Goal: Task Accomplishment & Management: Manage account settings

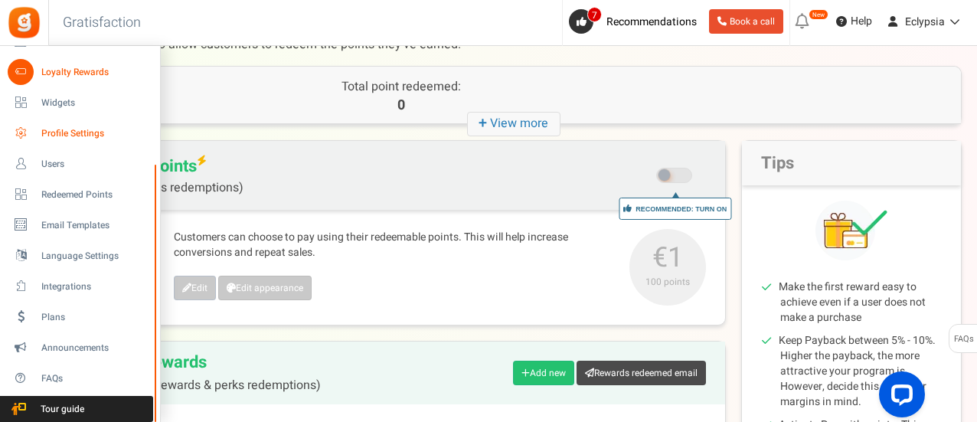
scroll to position [77, 0]
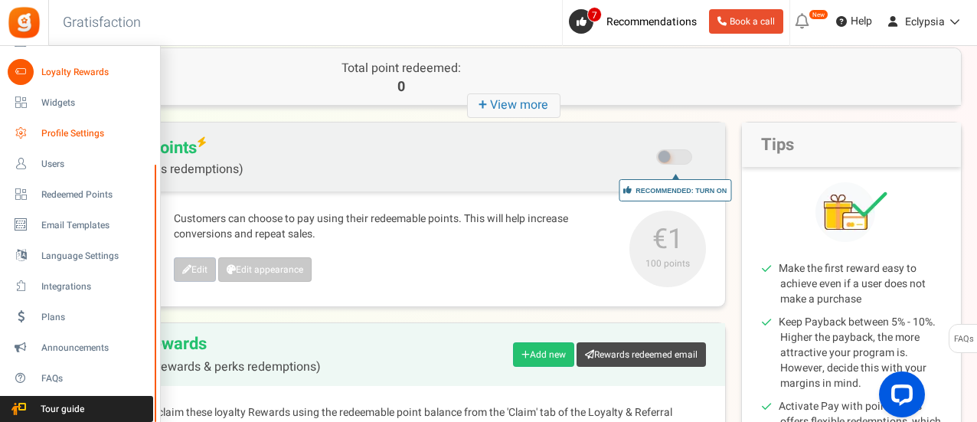
click at [91, 129] on span "Profile Settings" at bounding box center [94, 133] width 107 height 13
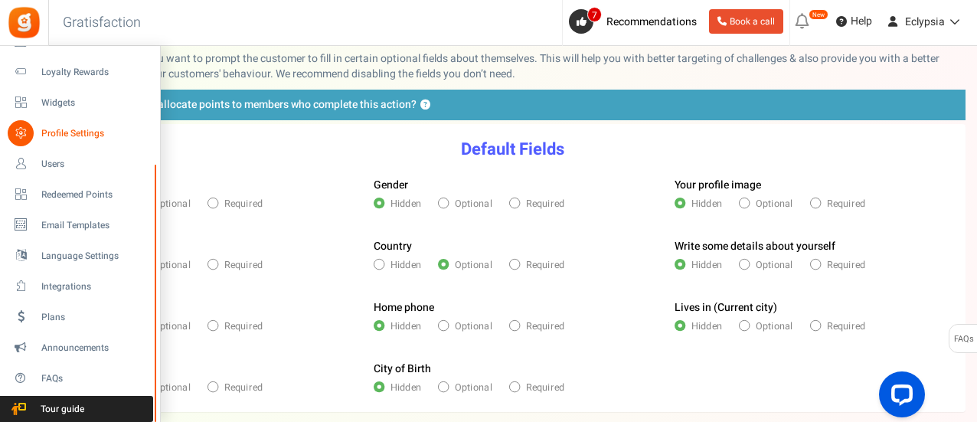
scroll to position [153, 0]
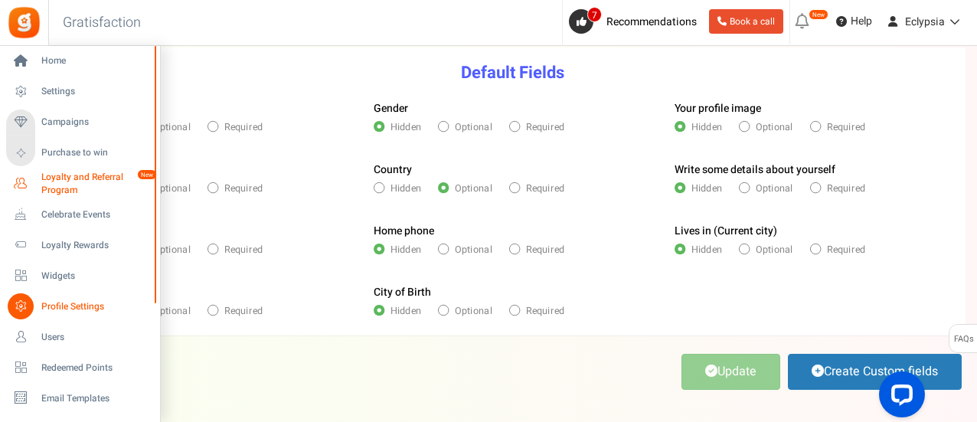
click at [83, 180] on span "Loyalty and Referral Program" at bounding box center [97, 184] width 112 height 26
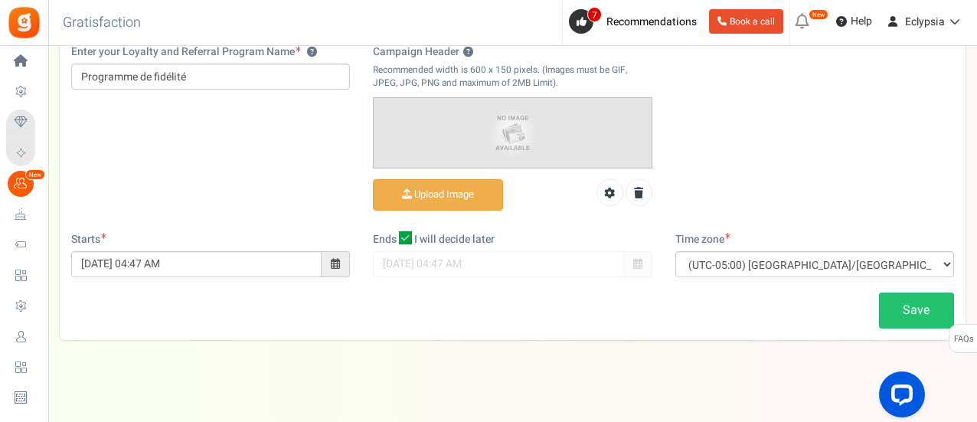
scroll to position [168, 0]
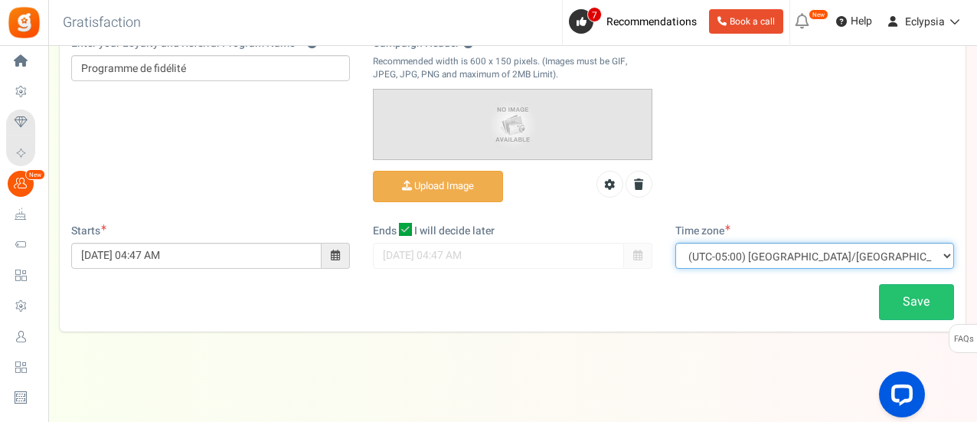
click at [709, 252] on select "(UTC-11:00) Pacific/[GEOGRAPHIC_DATA] (UTC-11:00) [GEOGRAPHIC_DATA]/[GEOGRAPHIC…" at bounding box center [814, 256] width 279 height 26
click at [768, 255] on select "(UTC-11:00) Pacific/[GEOGRAPHIC_DATA] (UTC-11:00) [GEOGRAPHIC_DATA]/[GEOGRAPHIC…" at bounding box center [814, 256] width 279 height 26
select select "Europe/[GEOGRAPHIC_DATA]"
click at [675, 243] on select "(UTC-11:00) Pacific/[GEOGRAPHIC_DATA] (UTC-11:00) [GEOGRAPHIC_DATA]/[GEOGRAPHIC…" at bounding box center [814, 256] width 279 height 26
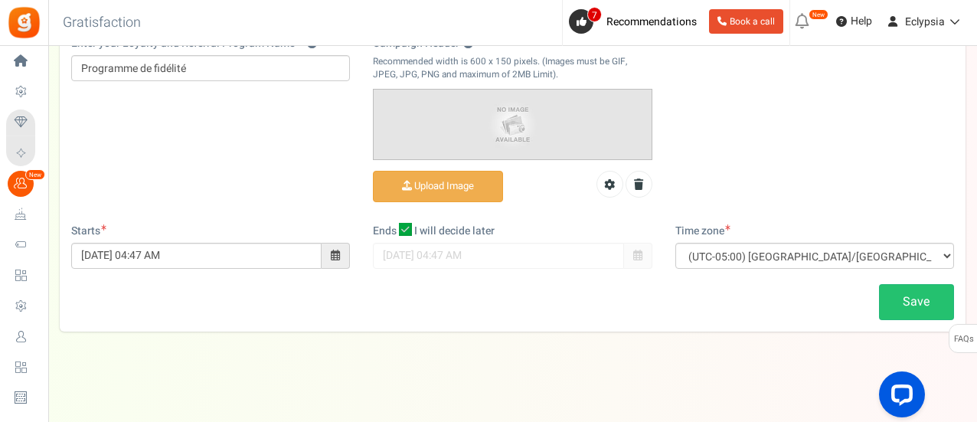
click at [663, 296] on div "Save" at bounding box center [513, 302] width 906 height 36
click at [897, 295] on link "Save" at bounding box center [916, 302] width 75 height 36
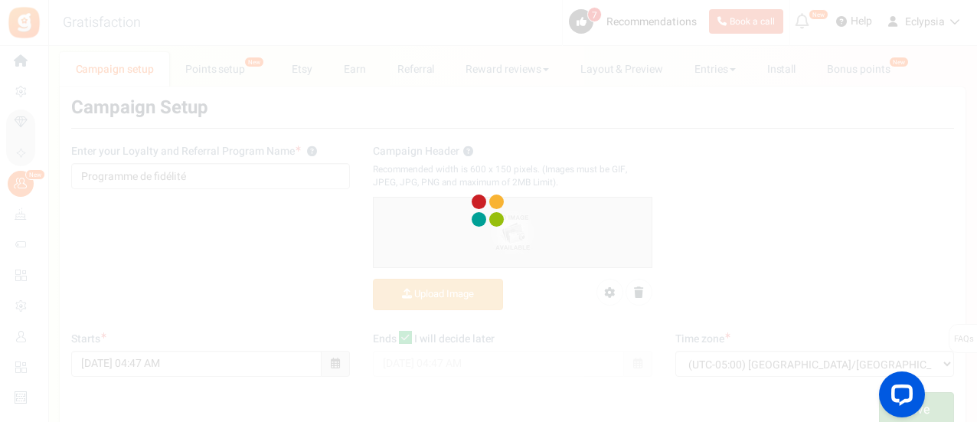
scroll to position [0, 0]
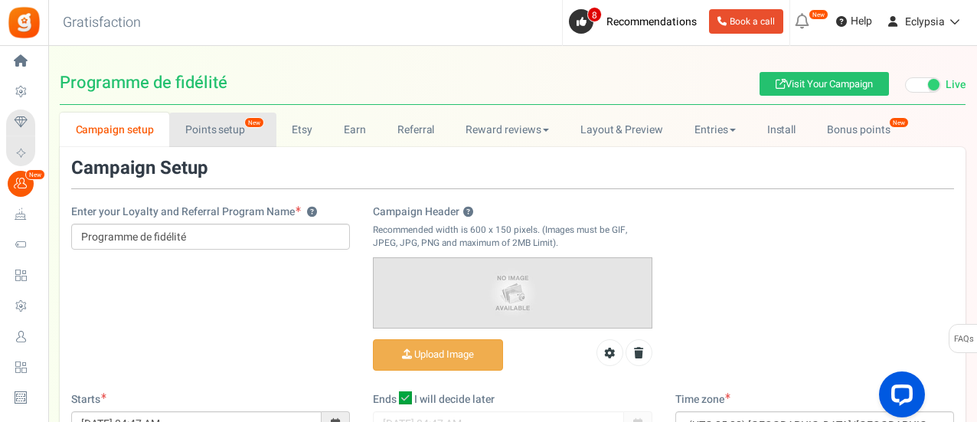
click at [200, 132] on link "Points setup New" at bounding box center [222, 130] width 106 height 34
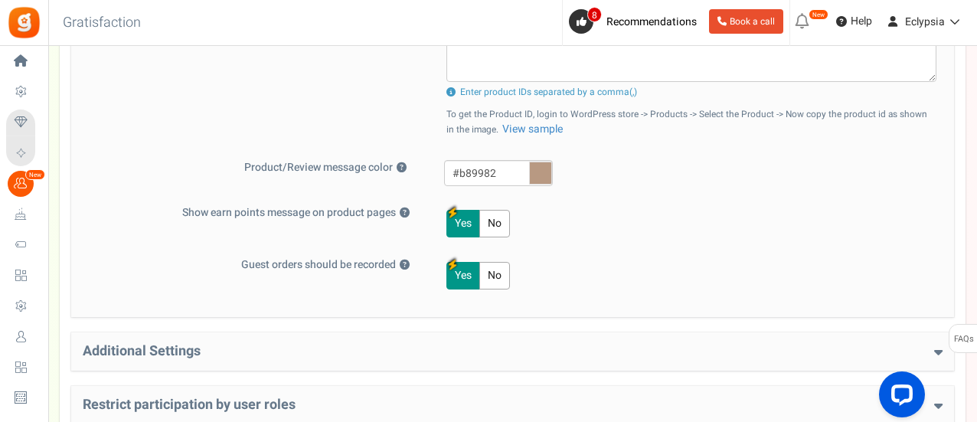
scroll to position [766, 0]
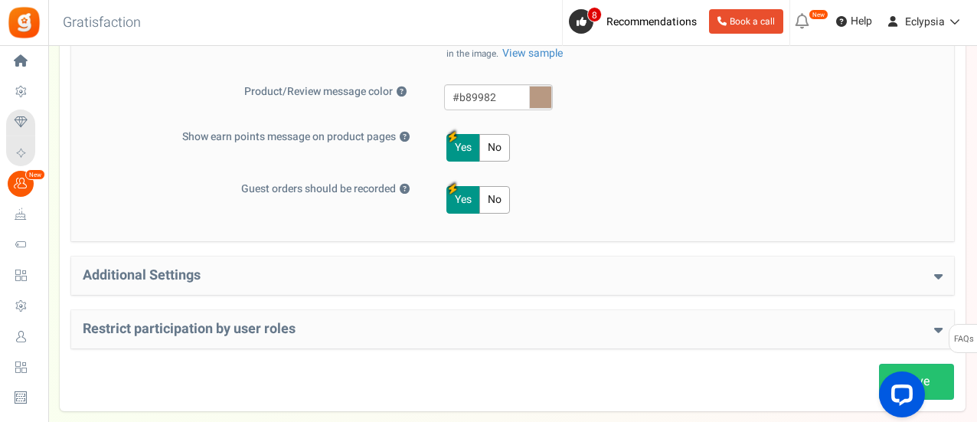
click at [388, 279] on div "Additional Settings Welcome Bonus ? Yes No Enter Welcome Points 20 Welcome Note…" at bounding box center [512, 276] width 883 height 38
click at [398, 272] on h4 "Additional Settings" at bounding box center [513, 275] width 860 height 15
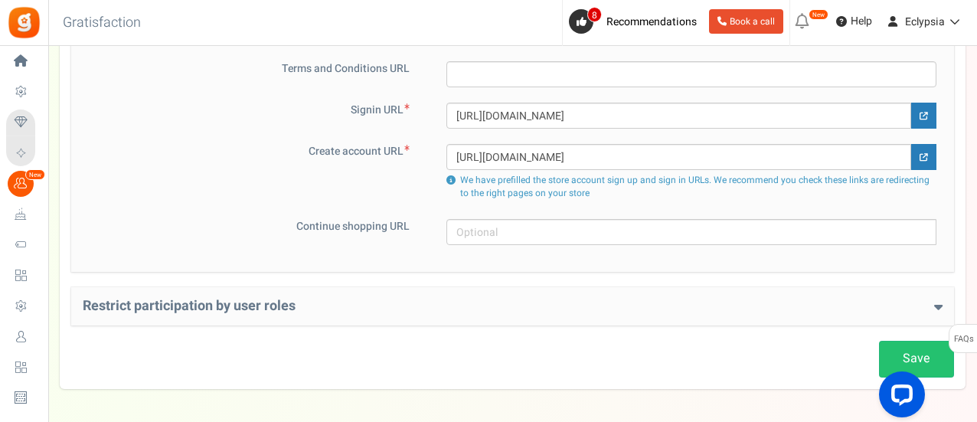
scroll to position [1149, 0]
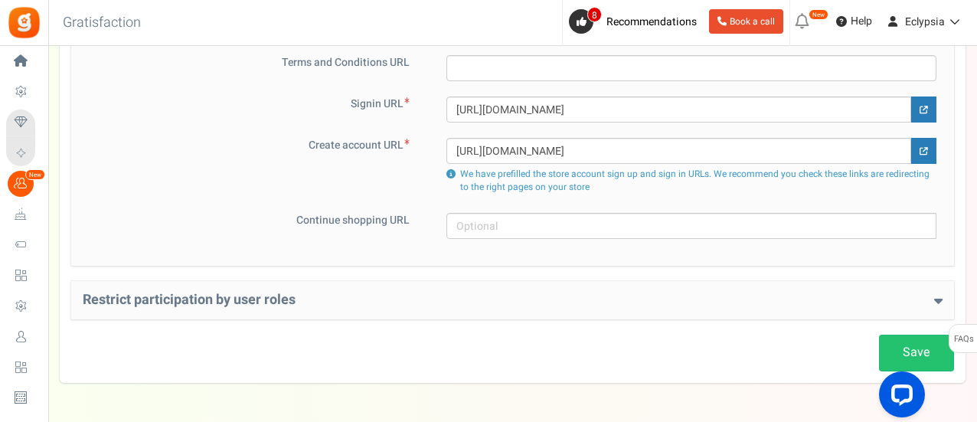
click at [286, 284] on div "Restrict participation by user roles Restrict user roles from participating in …" at bounding box center [512, 300] width 883 height 38
click at [293, 299] on h4 "Restrict participation by user roles" at bounding box center [513, 300] width 860 height 15
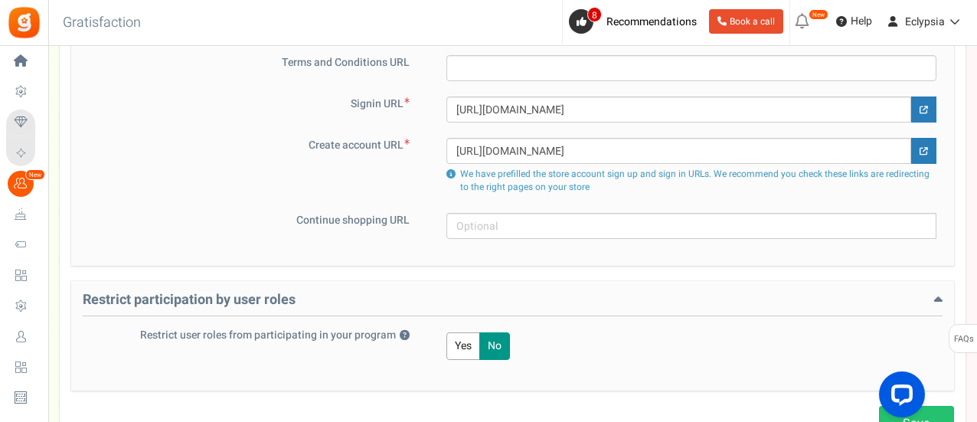
click at [293, 299] on h4 "Restrict participation by user roles" at bounding box center [513, 305] width 860 height 24
click at [273, 230] on div "Continue shopping URL" at bounding box center [513, 226] width 860 height 26
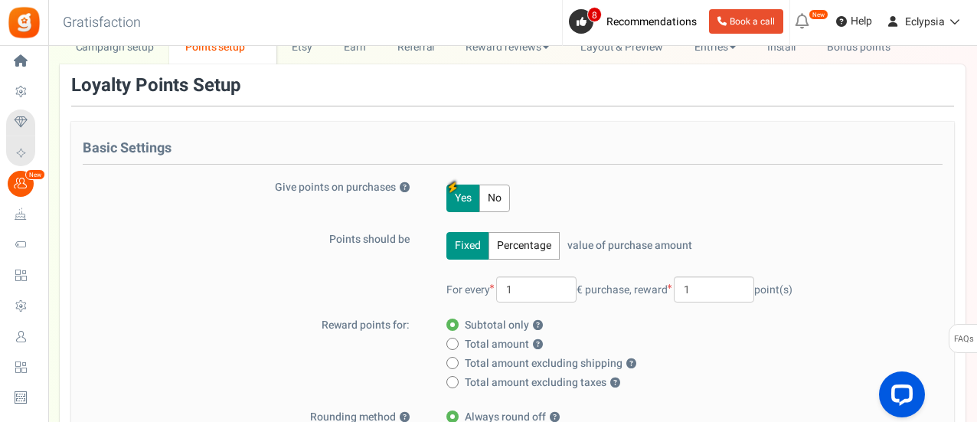
scroll to position [0, 0]
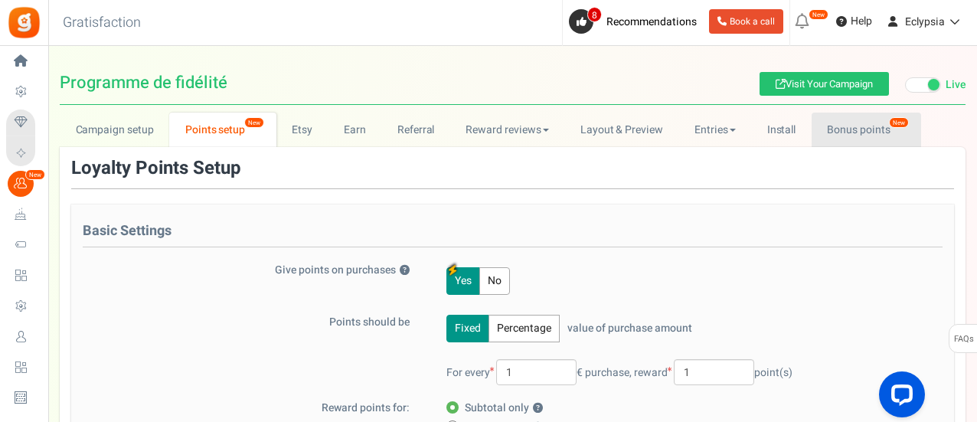
click at [855, 129] on link "Bonus points New" at bounding box center [867, 130] width 110 height 34
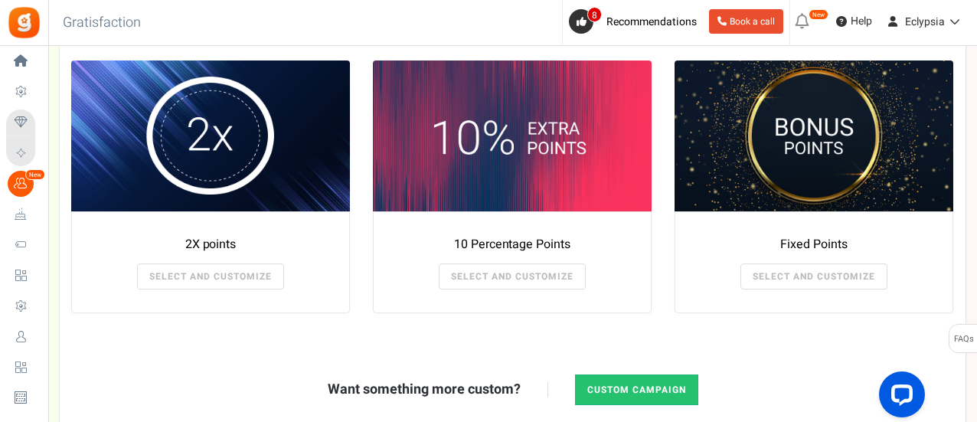
scroll to position [38, 0]
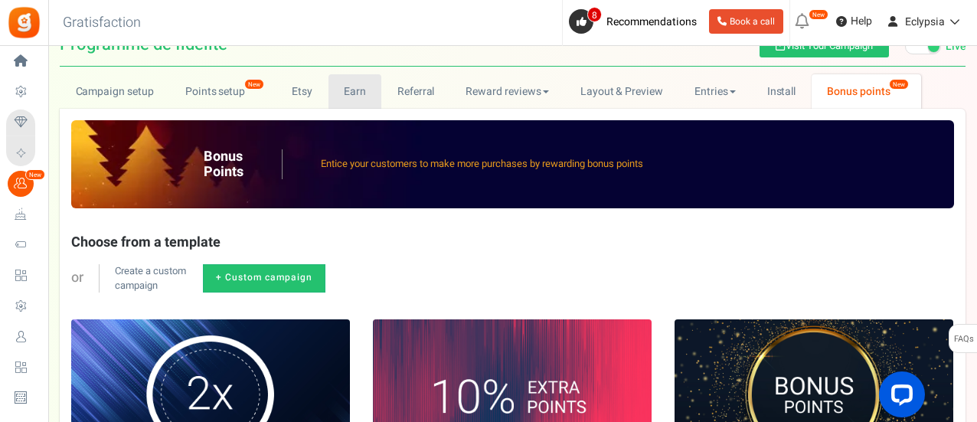
click at [358, 87] on link "Earn" at bounding box center [356, 91] width 54 height 34
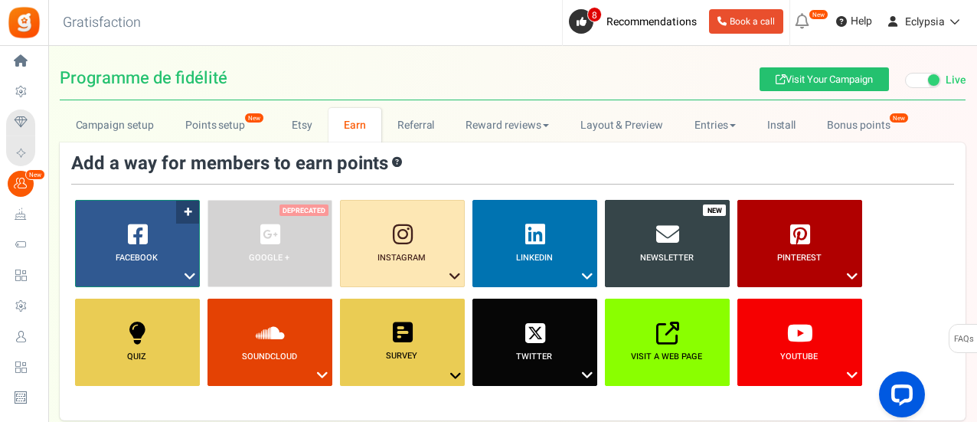
scroll to position [0, 0]
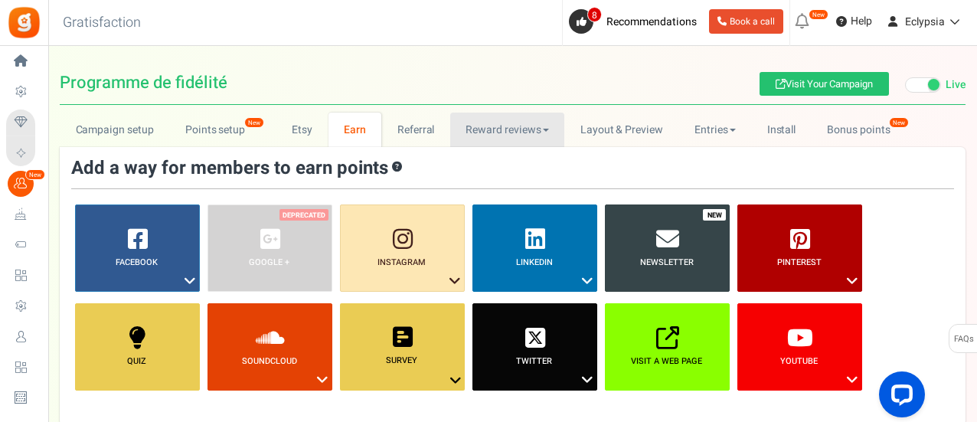
click at [490, 126] on link "Reward reviews" at bounding box center [507, 130] width 114 height 34
click at [485, 156] on link "WOO" at bounding box center [511, 163] width 123 height 22
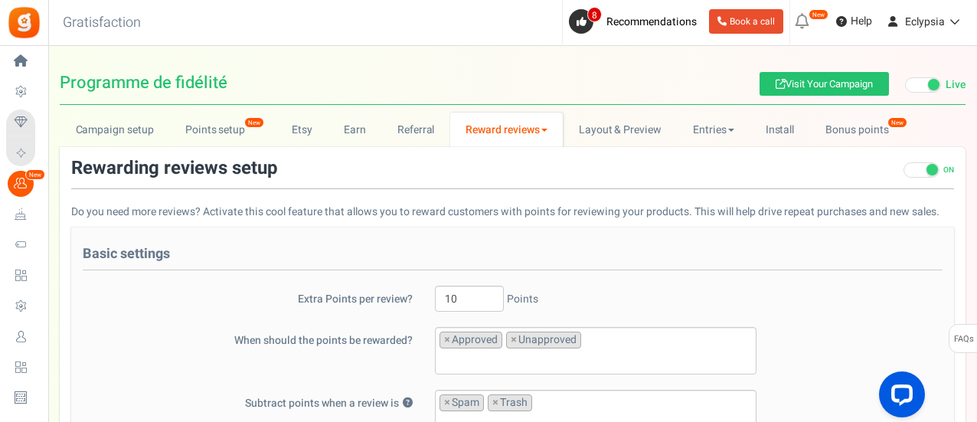
click at [931, 166] on span at bounding box center [932, 169] width 11 height 11
click at [904, 166] on input "ON OFF" at bounding box center [904, 178] width 0 height 26
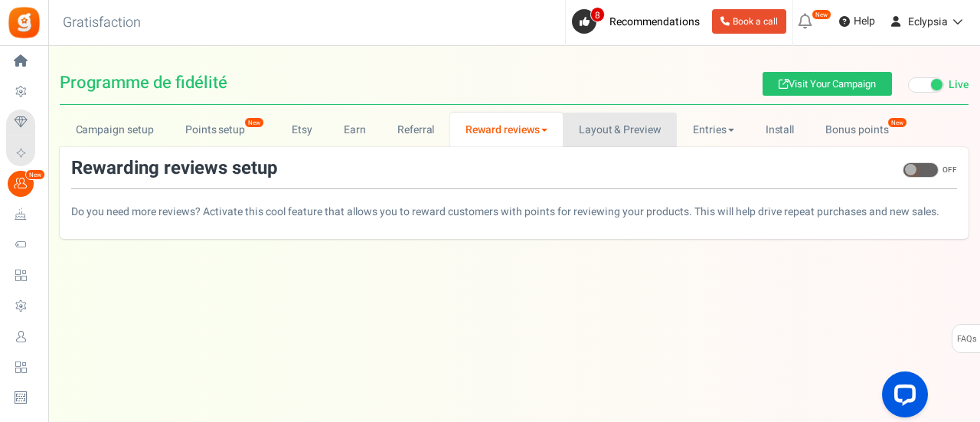
click at [604, 134] on link "Layout & Preview" at bounding box center [620, 130] width 114 height 34
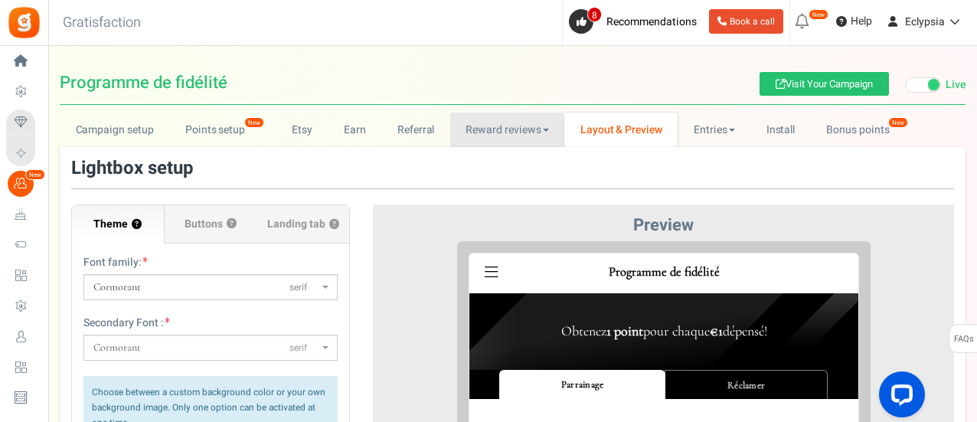
click at [528, 125] on link "Reward reviews" at bounding box center [507, 130] width 114 height 34
click at [487, 157] on link "WOO" at bounding box center [511, 163] width 123 height 22
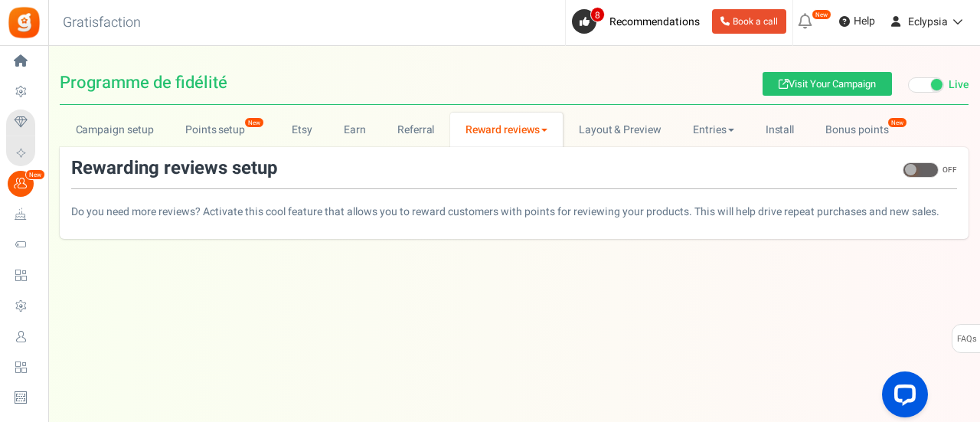
click at [500, 131] on link "Reward reviews" at bounding box center [506, 130] width 113 height 34
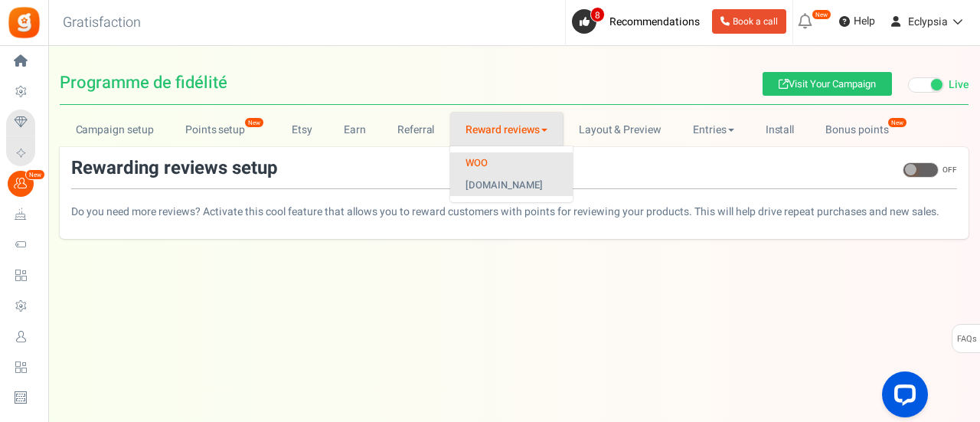
click at [498, 185] on link "[DOMAIN_NAME]" at bounding box center [511, 186] width 123 height 22
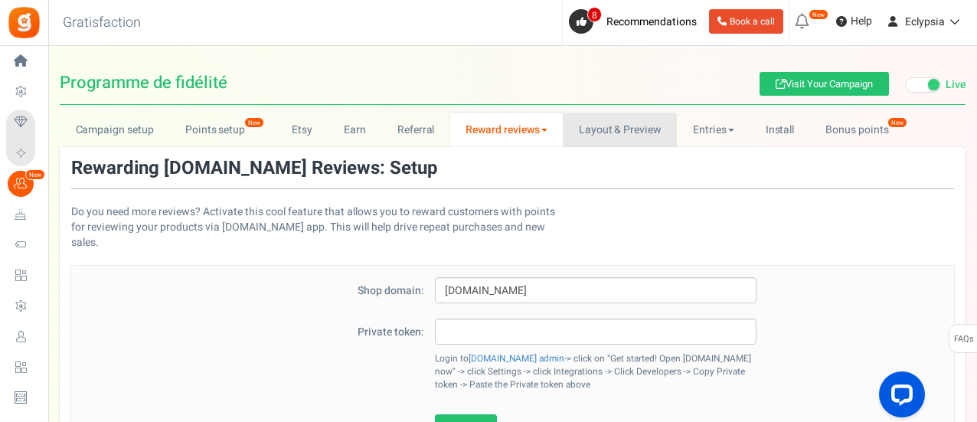
click at [662, 126] on link "Layout & Preview" at bounding box center [620, 130] width 114 height 34
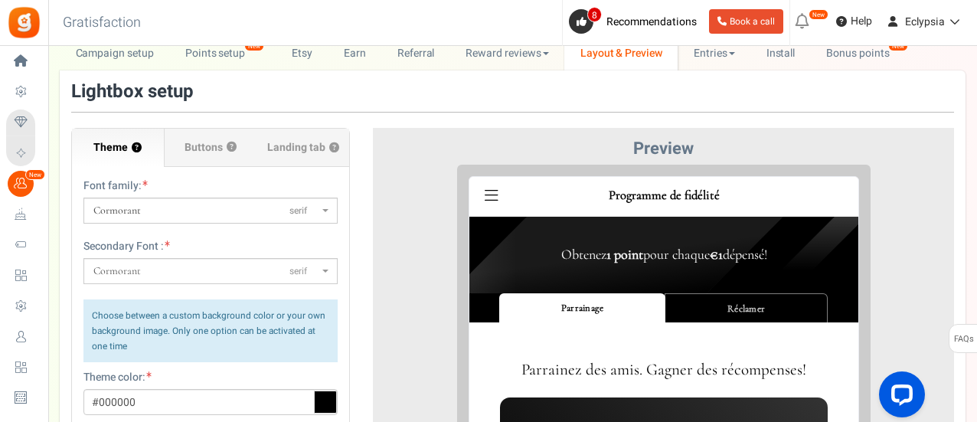
scroll to position [153, 0]
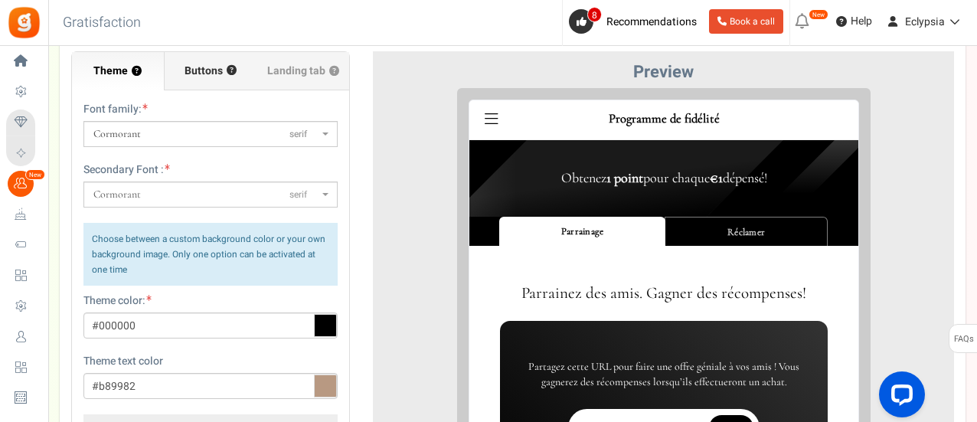
click at [201, 76] on span "Buttons" at bounding box center [204, 71] width 38 height 15
click at [0, 0] on input "Buttons ?" at bounding box center [0, 0] width 0 height 0
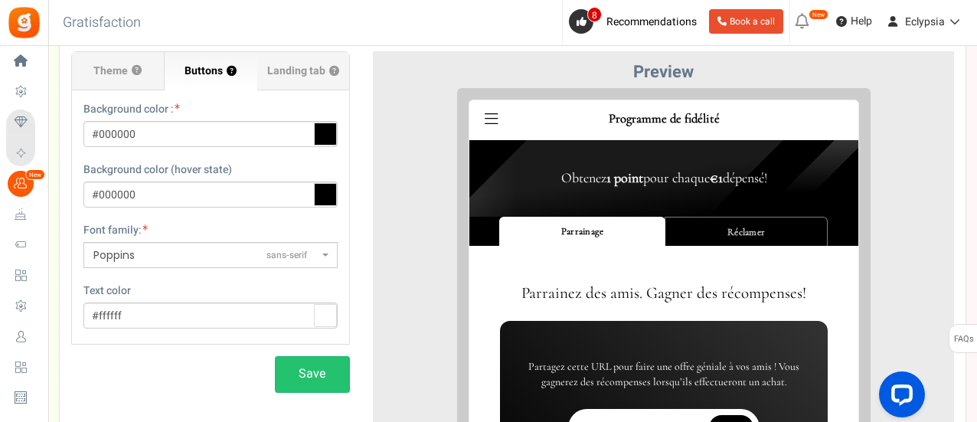
scroll to position [230, 0]
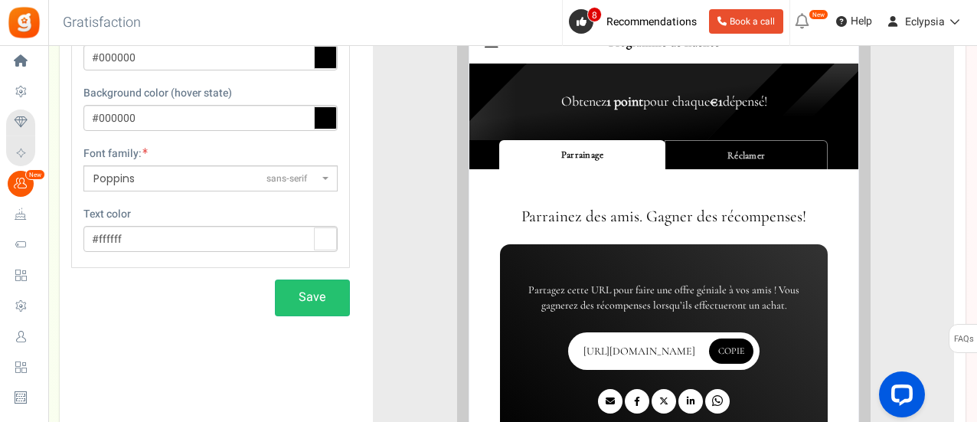
click at [167, 176] on span "Poppins sans-serif" at bounding box center [205, 179] width 225 height 16
click at [83, 165] on select "ABeeZeesans-serif [PERSON_NAME] Displaydisplay AR One Sanssans-serif Abelsans-s…" at bounding box center [83, 165] width 1 height 1
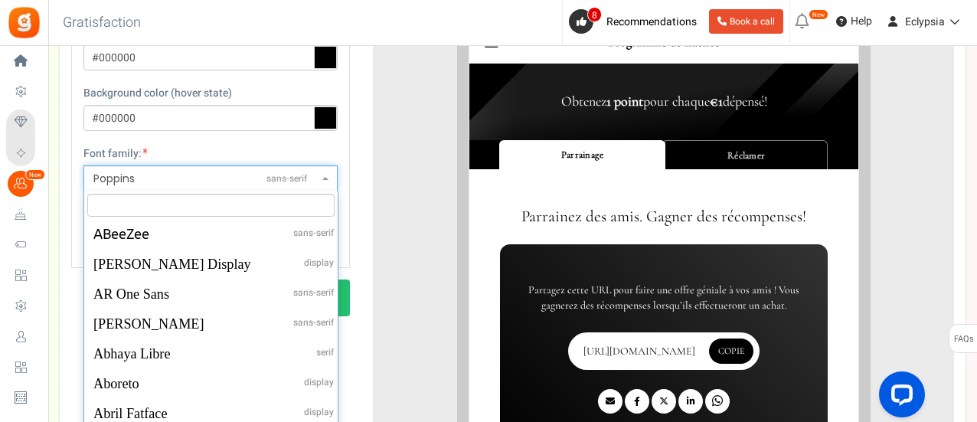
click at [237, 182] on span "Poppins sans-serif" at bounding box center [205, 179] width 225 height 16
click at [83, 165] on select "ABeeZeesans-serif [PERSON_NAME] Displaydisplay AR One Sanssans-serif Abelsans-s…" at bounding box center [83, 165] width 1 height 1
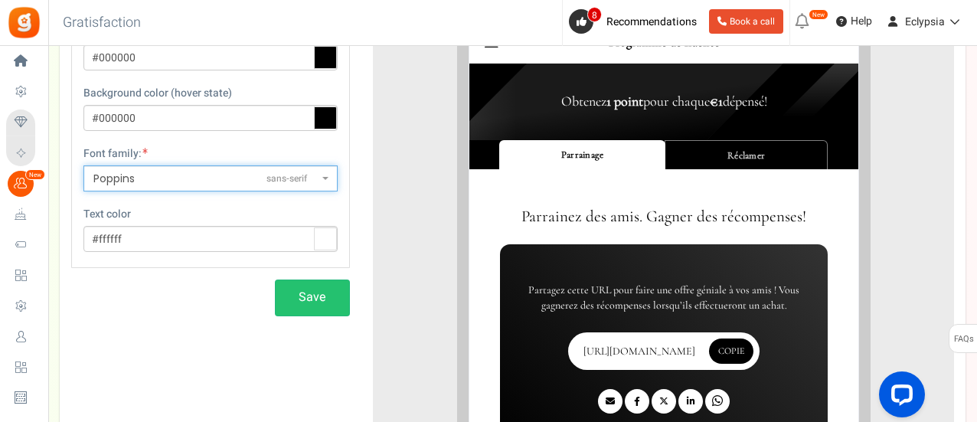
click at [234, 175] on span "Poppins sans-serif" at bounding box center [205, 179] width 225 height 16
click at [83, 165] on select "ABeeZeesans-serif [PERSON_NAME] Displaydisplay AR One Sanssans-serif Abelsans-s…" at bounding box center [83, 165] width 1 height 1
click at [309, 176] on span "Poppins sans-serif" at bounding box center [205, 179] width 225 height 16
click at [83, 165] on select "ABeeZeesans-serif [PERSON_NAME] Displaydisplay AR One Sanssans-serif Abelsans-s…" at bounding box center [83, 165] width 1 height 1
click at [322, 178] on span "Poppins sans-serif" at bounding box center [210, 178] width 254 height 26
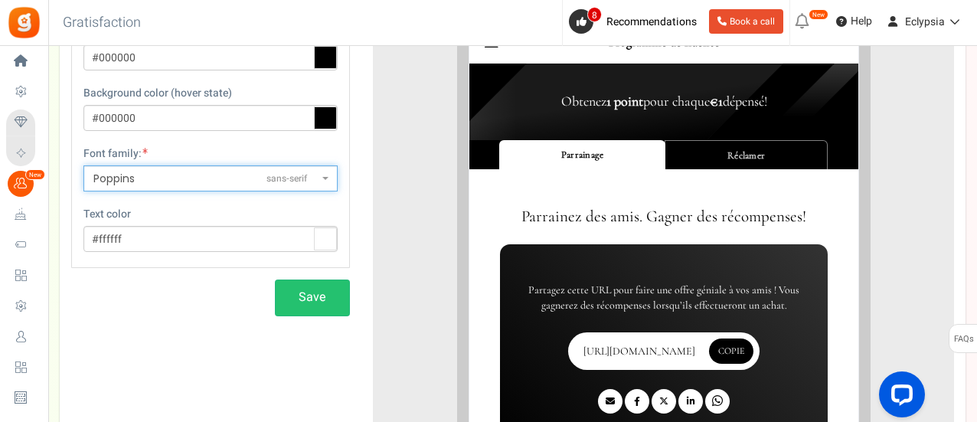
click at [83, 165] on select "ABeeZeesans-serif [PERSON_NAME] Displaydisplay AR One Sanssans-serif Abelsans-s…" at bounding box center [83, 165] width 1 height 1
click at [162, 178] on span "Poppins sans-serif" at bounding box center [205, 179] width 225 height 16
click at [83, 165] on select "ABeeZeesans-serif [PERSON_NAME] Displaydisplay AR One Sanssans-serif Abelsans-s…" at bounding box center [83, 165] width 1 height 1
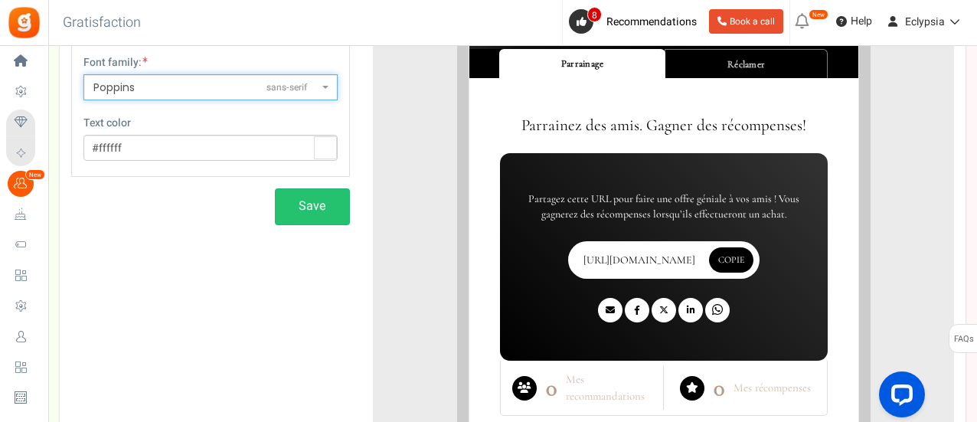
scroll to position [185, 0]
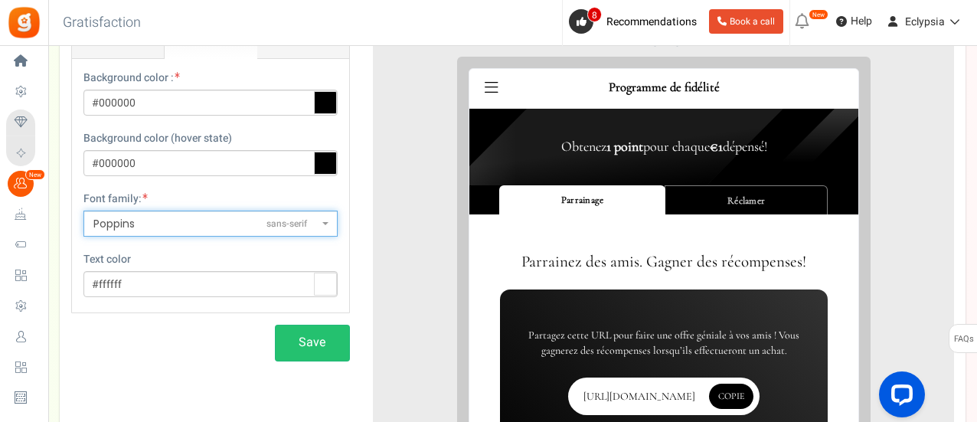
click at [120, 221] on span "Poppins" at bounding box center [113, 223] width 41 height 15
click at [83, 211] on select "ABeeZeesans-serif [PERSON_NAME] Displaydisplay AR One Sanssans-serif Abelsans-s…" at bounding box center [83, 210] width 1 height 1
select select "1441"
click at [142, 219] on span "Pontano Sans" at bounding box center [125, 224] width 65 height 14
click at [83, 211] on select "ABeeZeesans-serif [PERSON_NAME] Displaydisplay AR One Sanssans-serif Abelsans-s…" at bounding box center [83, 210] width 1 height 1
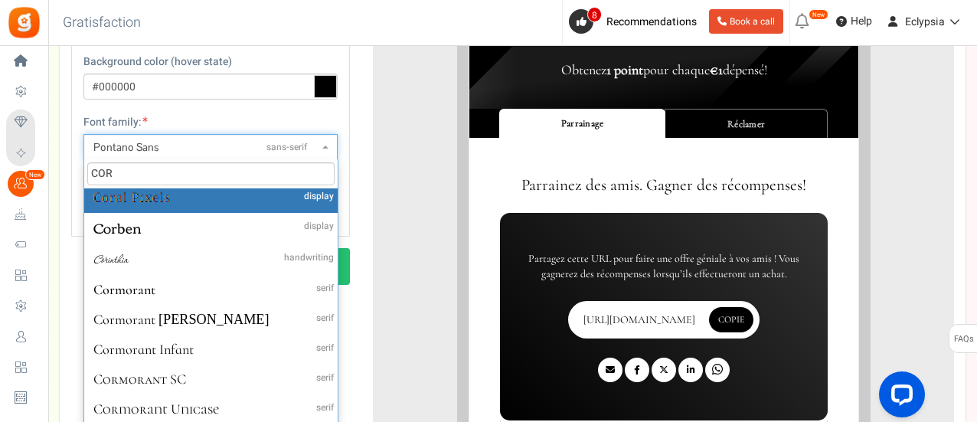
scroll to position [34, 0]
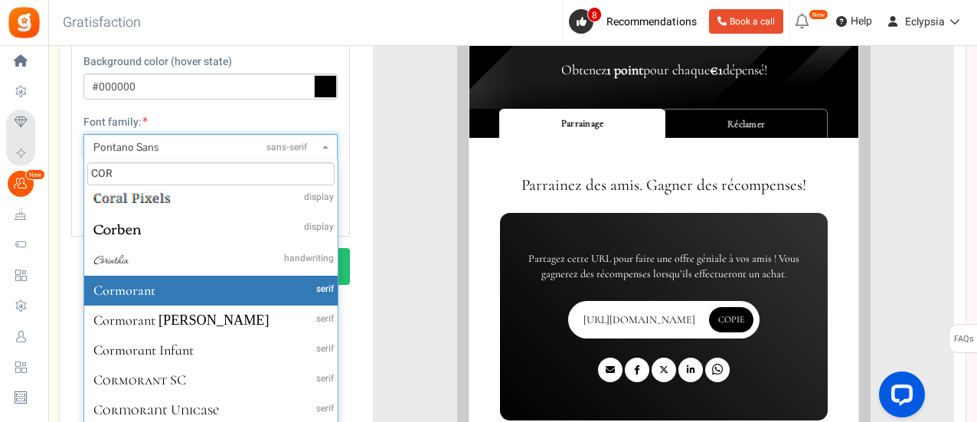
type input "COR"
select select "353"
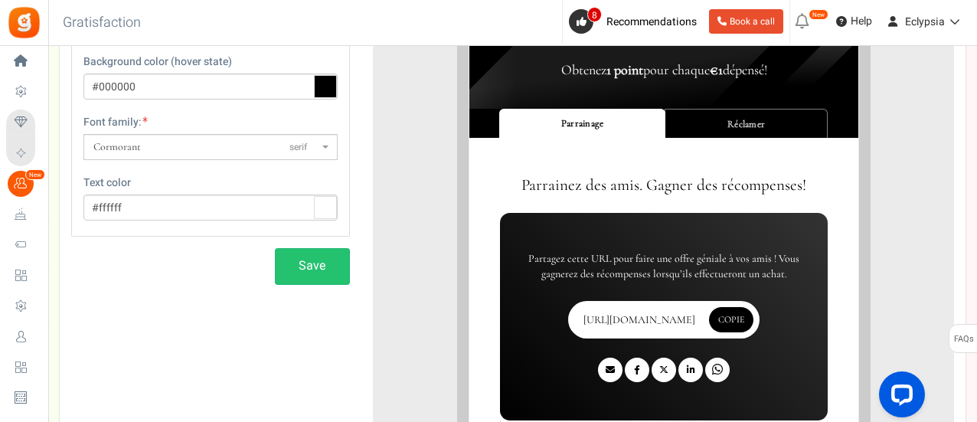
click at [178, 234] on section "Theme ? Font family: ABeeZeesans-serif [PERSON_NAME] Displaydisplay AR One Sans…" at bounding box center [210, 89] width 279 height 293
click at [304, 267] on button "Save" at bounding box center [312, 266] width 75 height 36
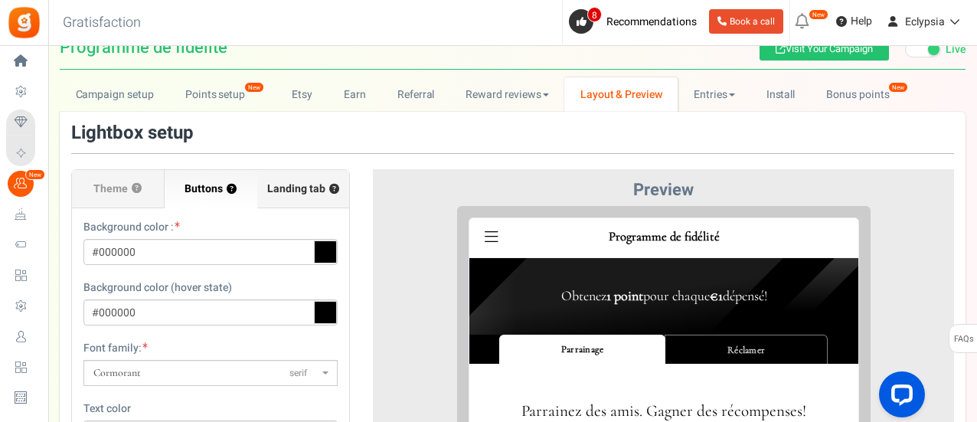
scroll to position [31, 0]
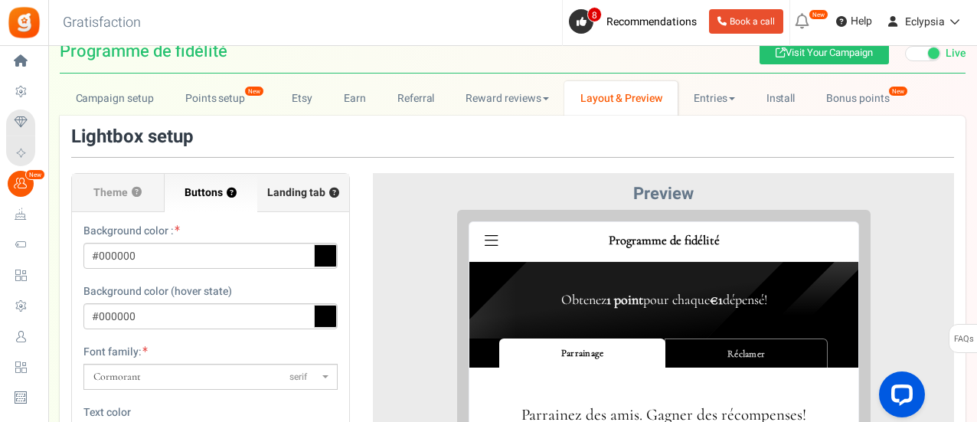
click at [298, 192] on span "Landing tab ?" at bounding box center [303, 192] width 72 height 15
click at [0, 0] on input "Landing tab ?" at bounding box center [0, 0] width 0 height 0
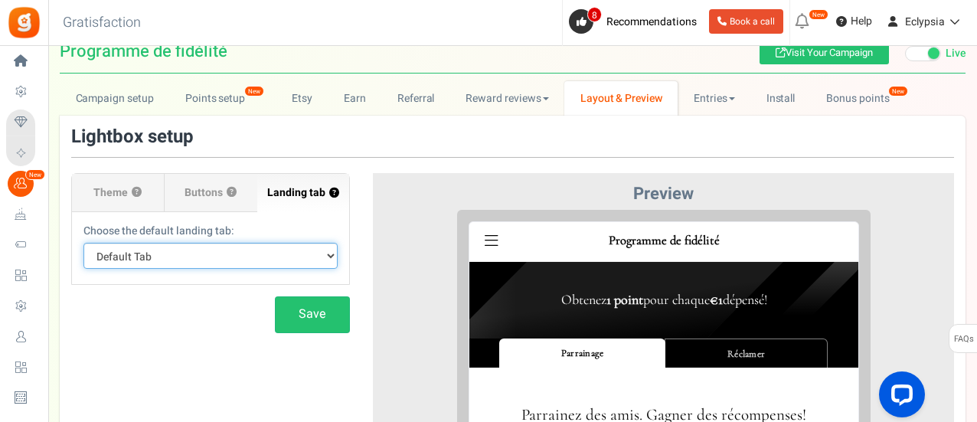
click at [188, 257] on select "Default Tab Gagnez des Parrainage Réclamer" at bounding box center [210, 256] width 254 height 26
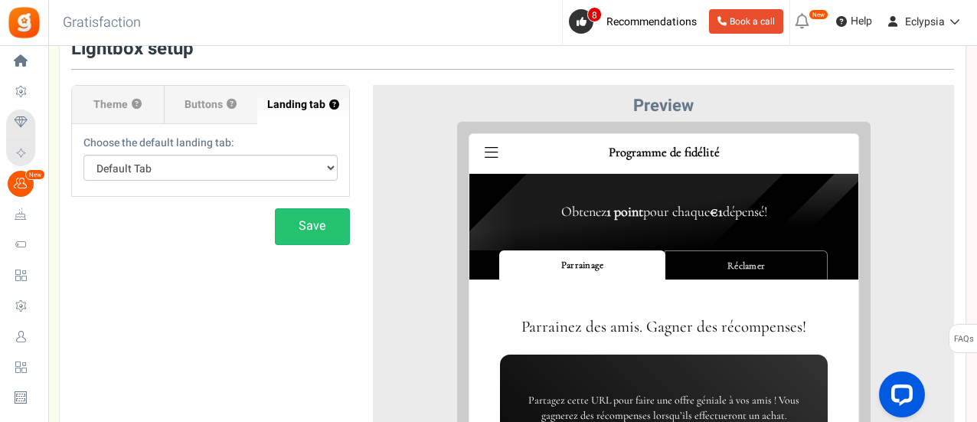
scroll to position [185, 0]
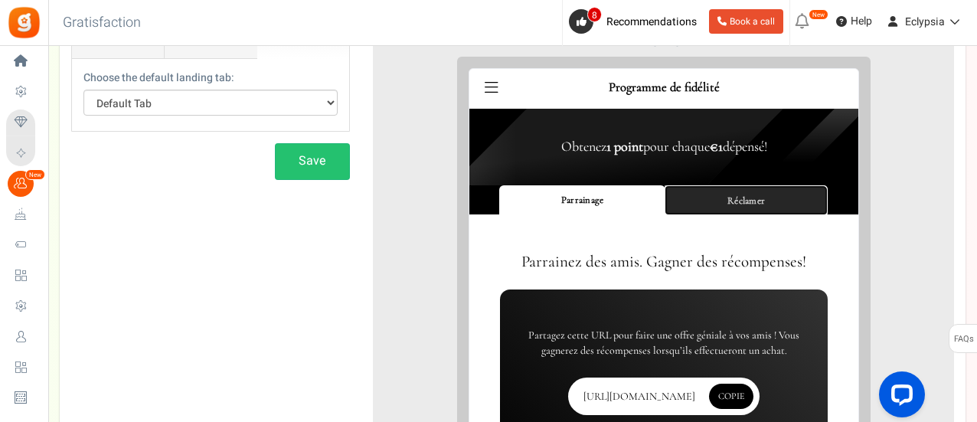
click at [796, 175] on link "Réclamer" at bounding box center [733, 188] width 163 height 30
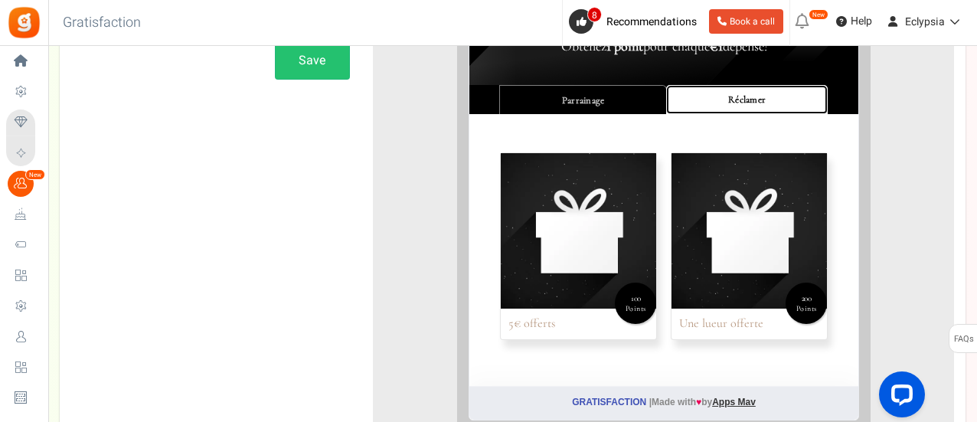
scroll to position [261, 0]
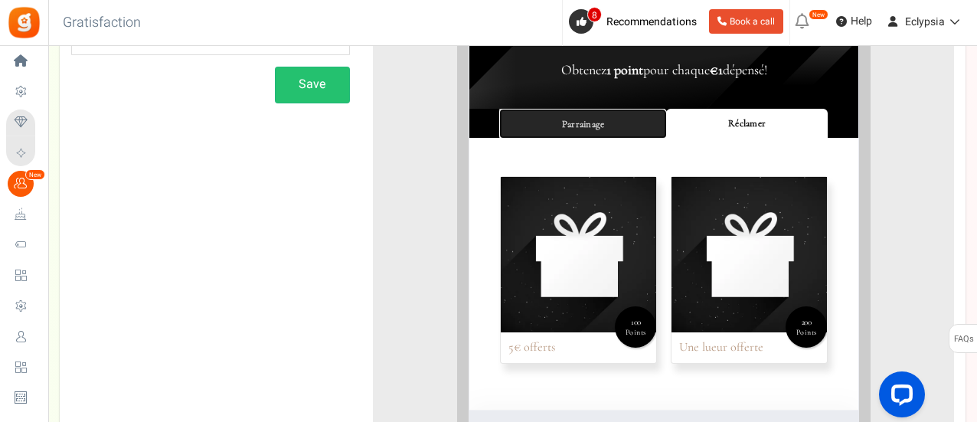
click at [528, 112] on link "Parrainage" at bounding box center [571, 112] width 168 height 30
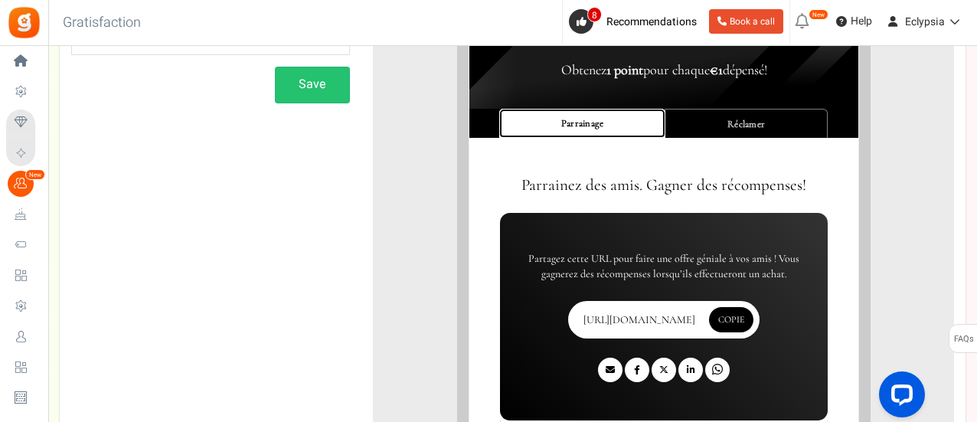
scroll to position [185, 0]
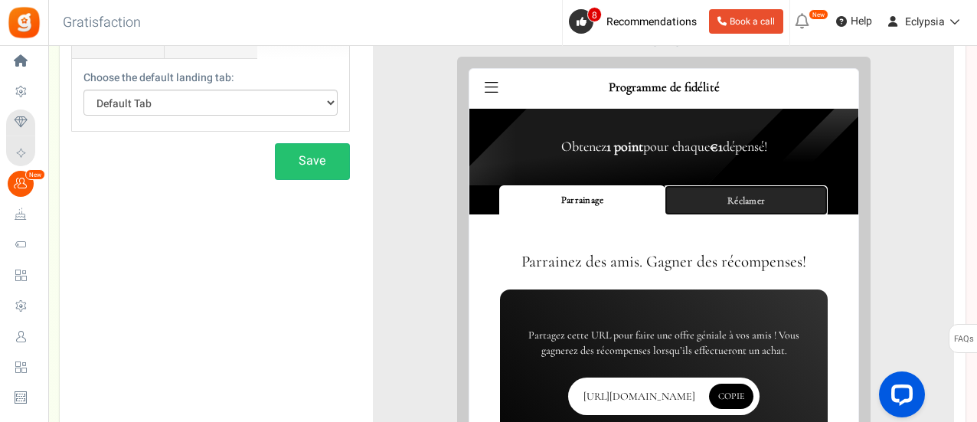
click at [688, 185] on link "Réclamer" at bounding box center [733, 188] width 163 height 30
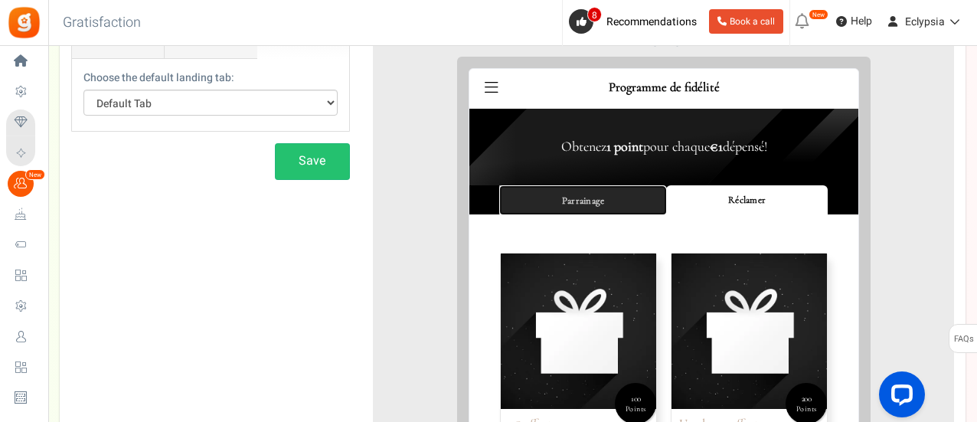
click at [610, 181] on link "Parrainage" at bounding box center [571, 188] width 168 height 30
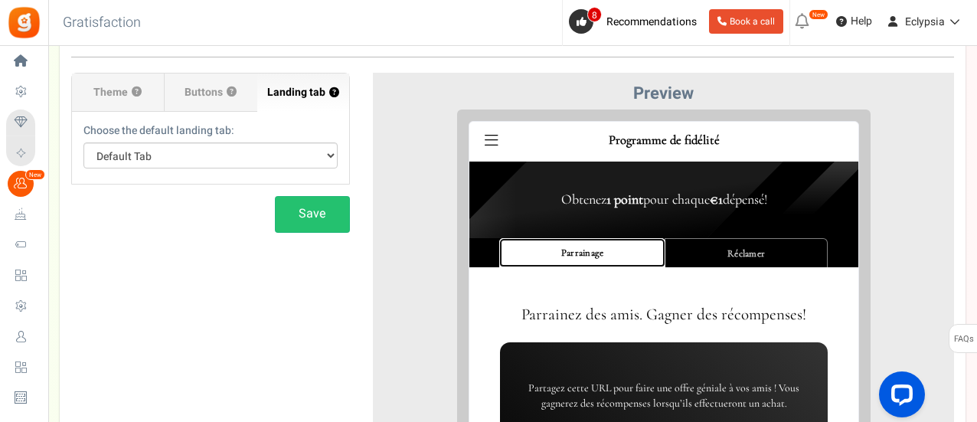
scroll to position [108, 0]
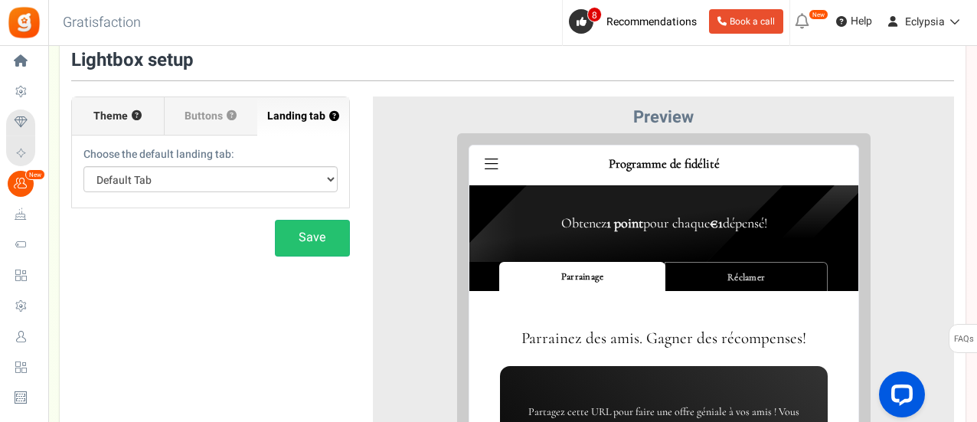
click at [135, 117] on button "?" at bounding box center [137, 116] width 10 height 10
click at [197, 116] on span "Buttons" at bounding box center [204, 116] width 38 height 15
click at [0, 0] on input "Buttons ?" at bounding box center [0, 0] width 0 height 0
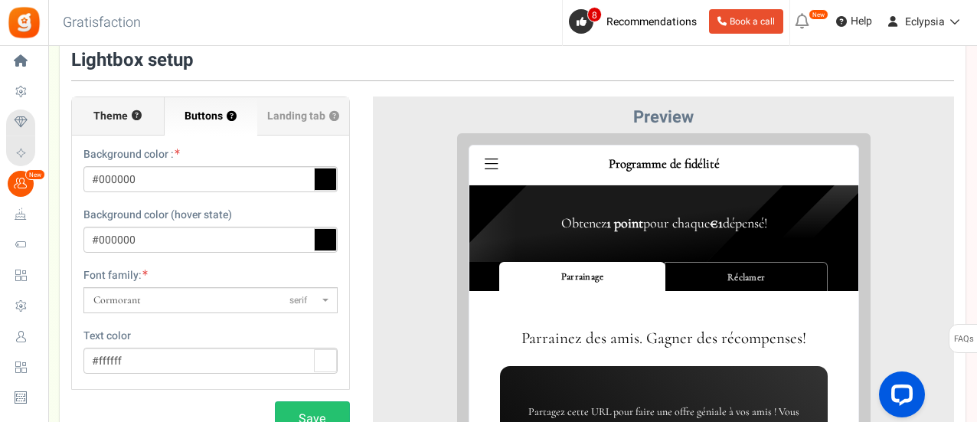
click at [123, 123] on span "Theme" at bounding box center [110, 116] width 34 height 15
click at [0, 0] on input "Theme ?" at bounding box center [0, 0] width 0 height 0
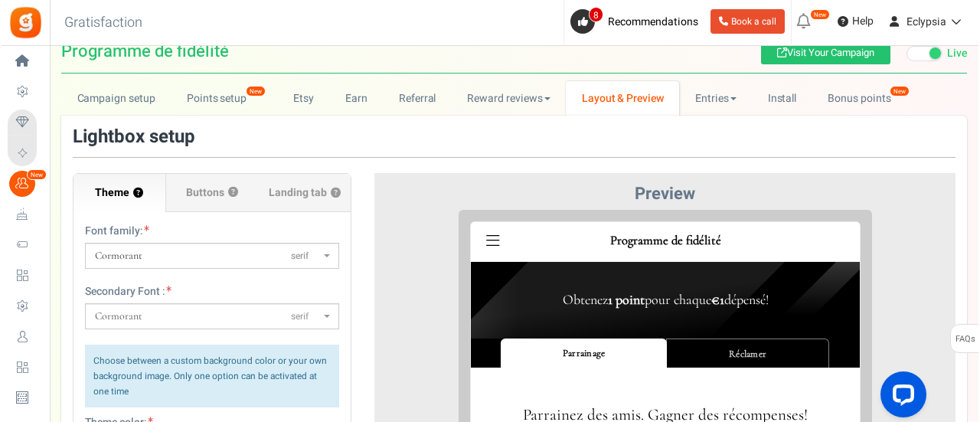
scroll to position [0, 0]
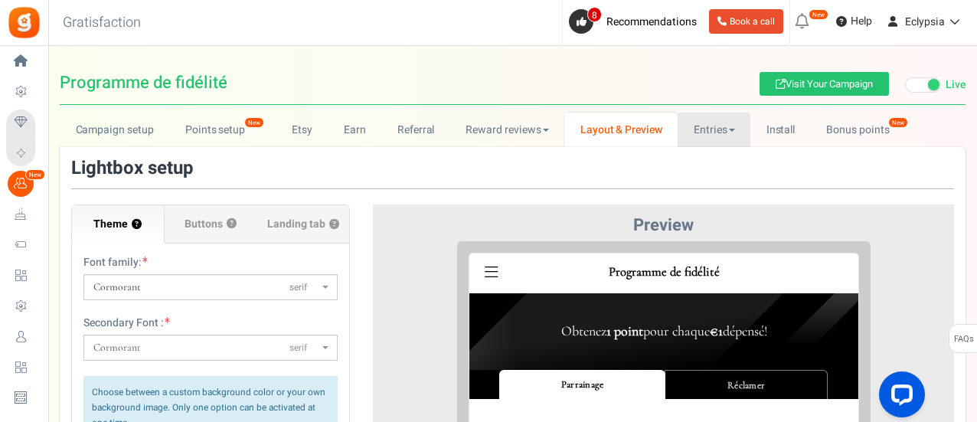
click at [701, 128] on link "Entries" at bounding box center [714, 130] width 73 height 34
click at [701, 162] on link "Entries" at bounding box center [739, 163] width 123 height 22
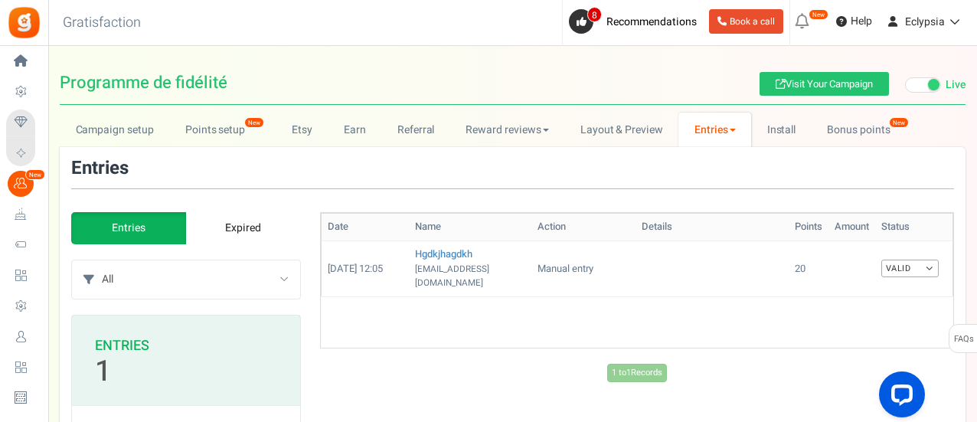
click at [714, 123] on link "Entries" at bounding box center [714, 130] width 73 height 34
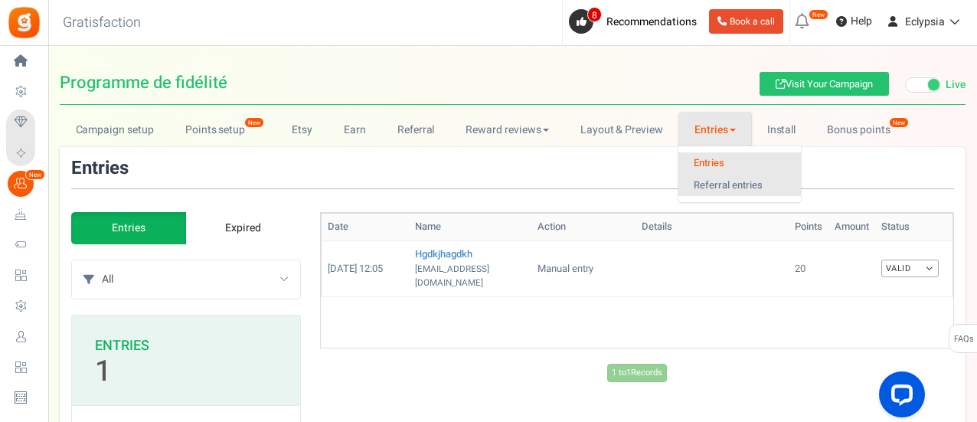
click at [704, 179] on link "Referral entries" at bounding box center [739, 186] width 123 height 22
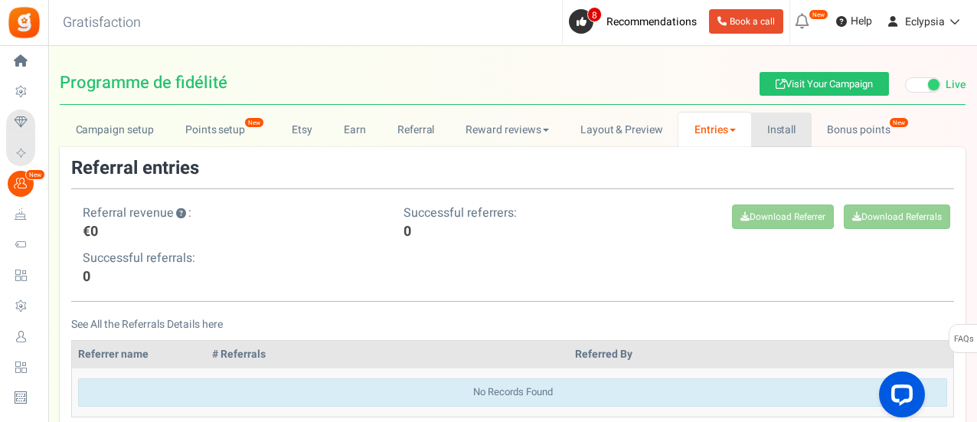
click at [780, 122] on link "Install" at bounding box center [781, 130] width 60 height 34
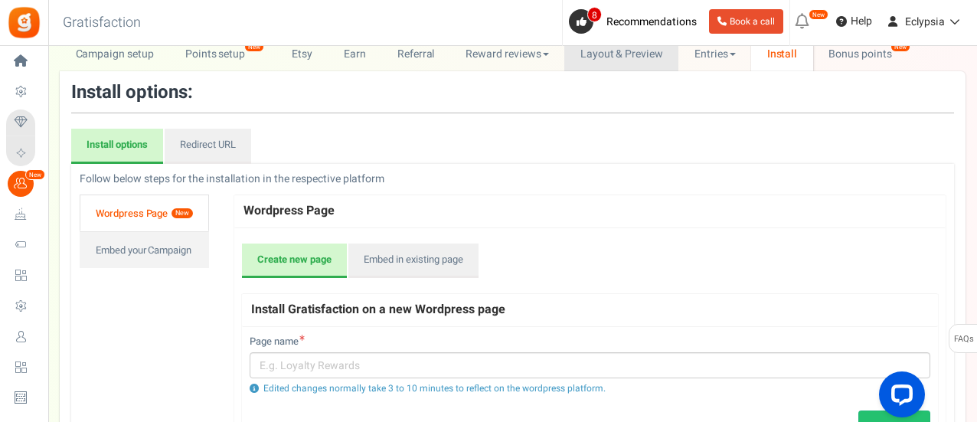
scroll to position [153, 0]
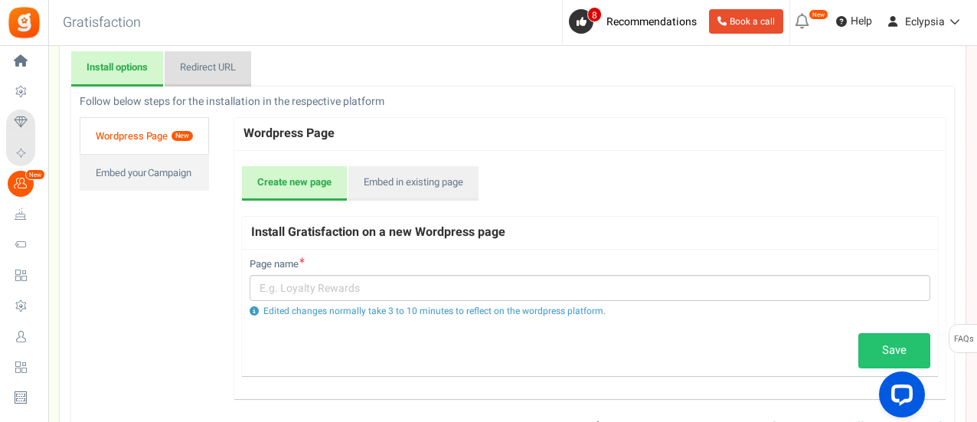
click at [224, 72] on link "Redirect URL" at bounding box center [208, 68] width 87 height 35
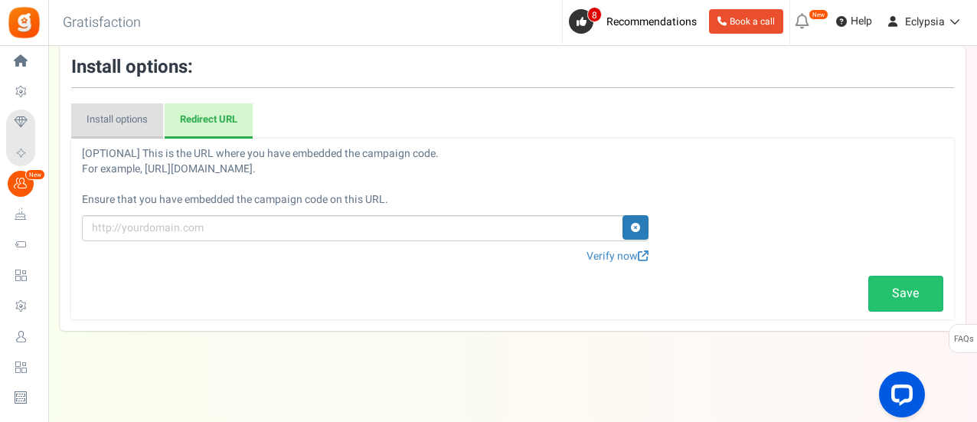
click at [93, 116] on link "Install options" at bounding box center [117, 120] width 92 height 35
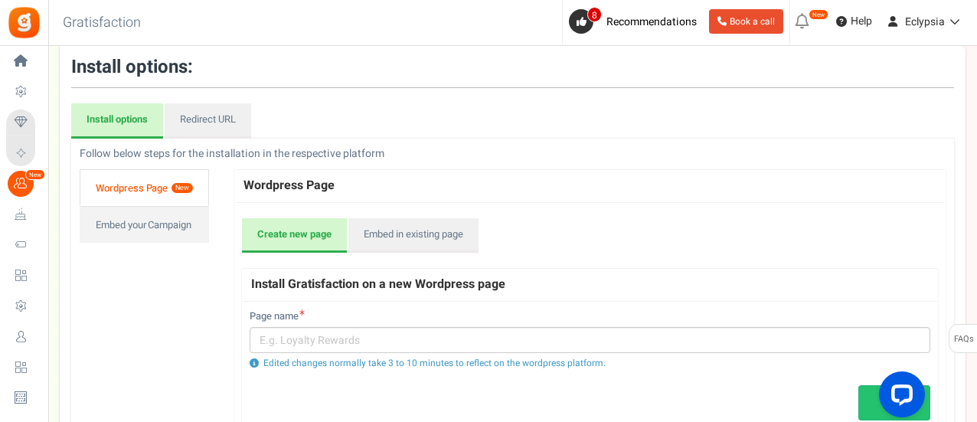
scroll to position [0, 0]
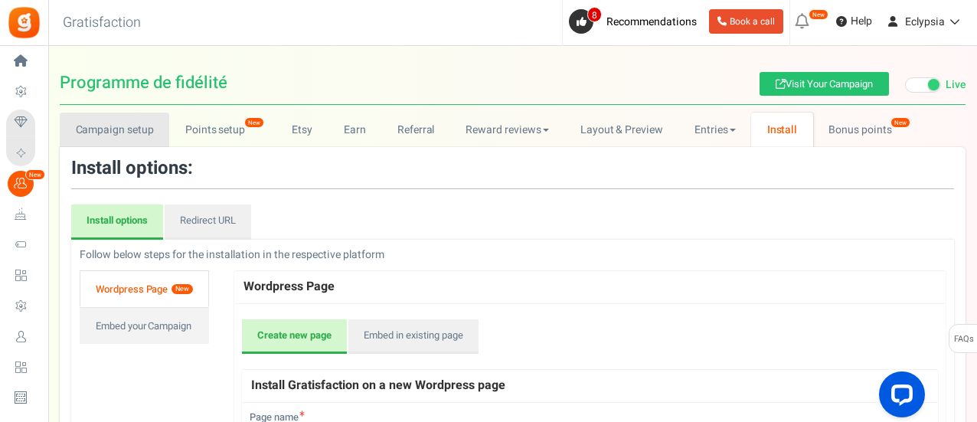
click at [132, 134] on link "Campaign setup" at bounding box center [115, 130] width 110 height 34
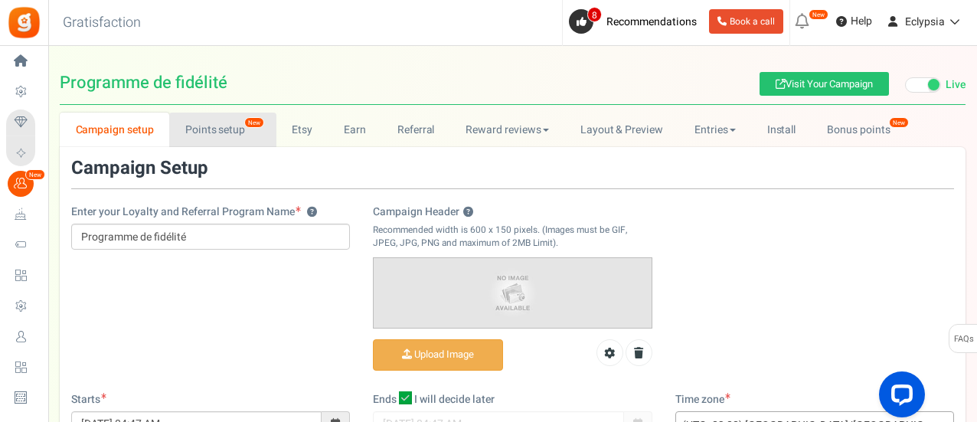
click at [202, 139] on link "Points setup New" at bounding box center [222, 130] width 106 height 34
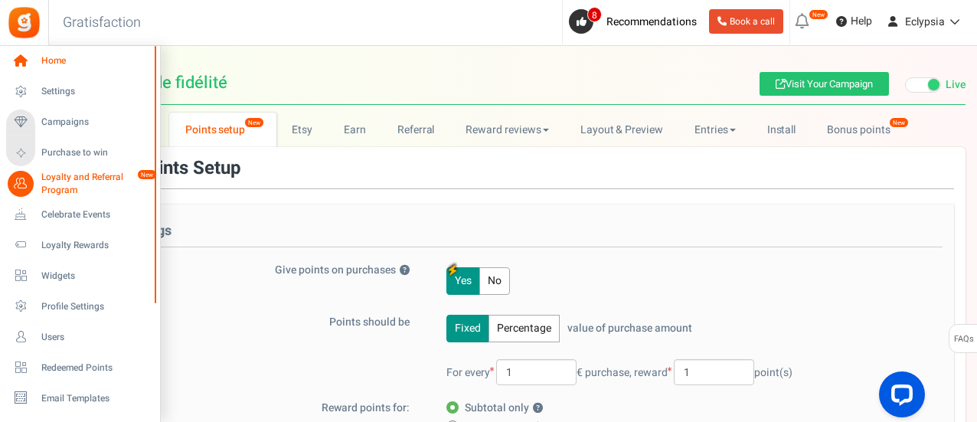
click at [48, 63] on span "Home" at bounding box center [94, 60] width 107 height 13
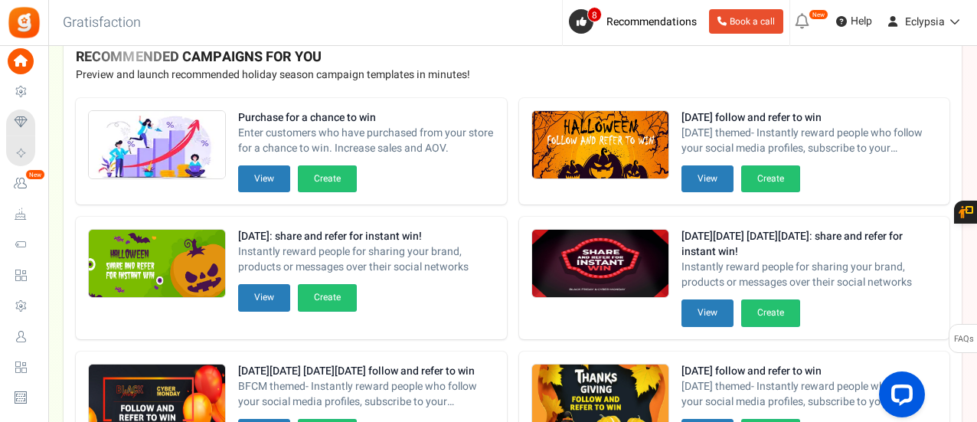
scroll to position [709, 0]
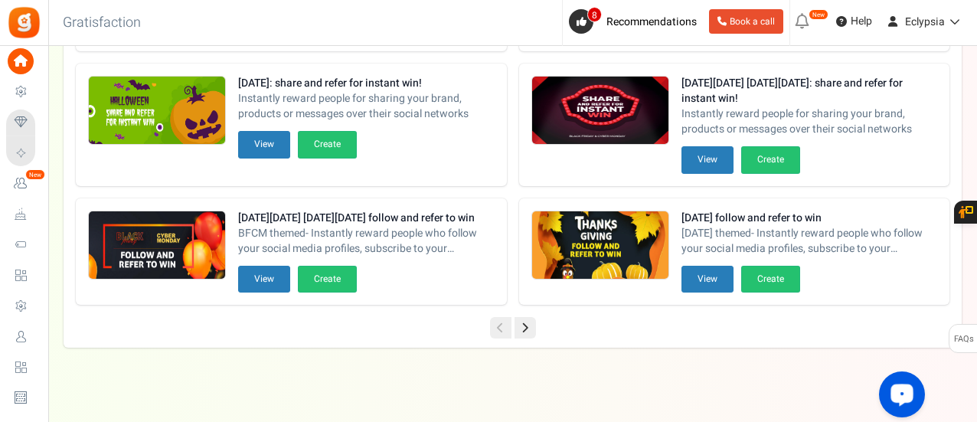
click at [900, 390] on icon "Open LiveChat chat widget" at bounding box center [902, 394] width 15 height 10
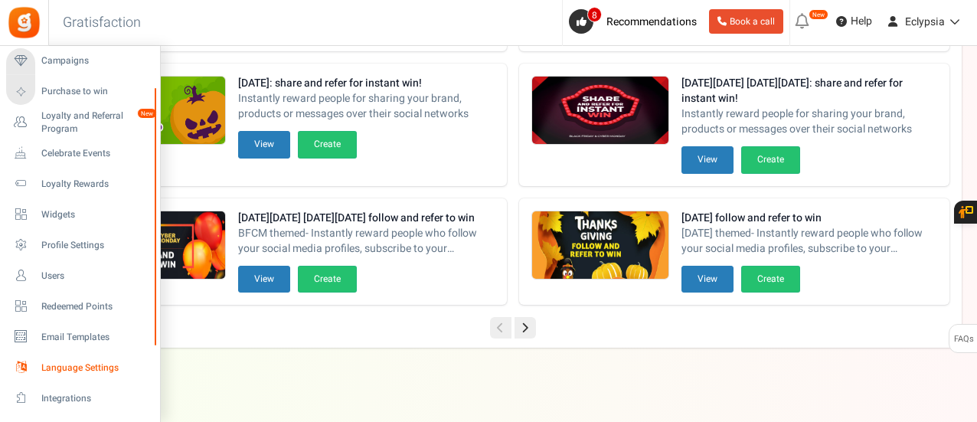
click at [64, 365] on span "Language Settings" at bounding box center [94, 367] width 107 height 13
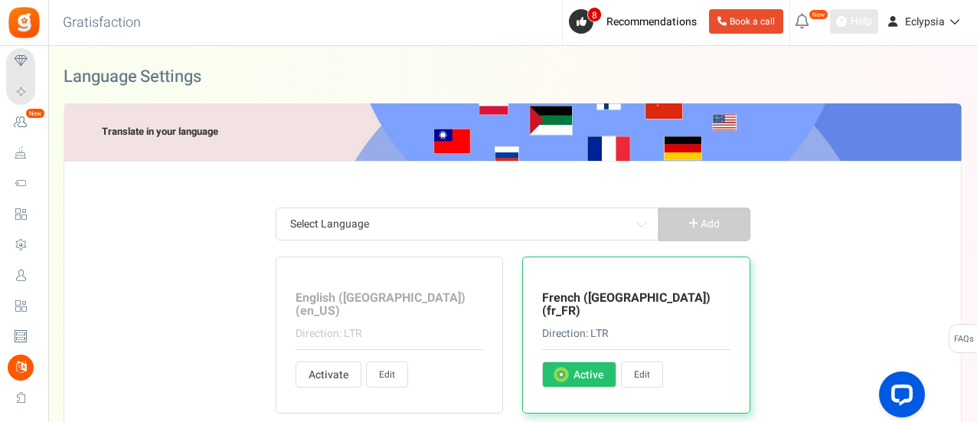
click at [868, 24] on span "Help" at bounding box center [859, 21] width 25 height 15
click at [745, 61] on div "Language Settings Last saved 2 mins ago" at bounding box center [513, 82] width 898 height 42
click at [818, 16] on em "New" at bounding box center [819, 14] width 20 height 11
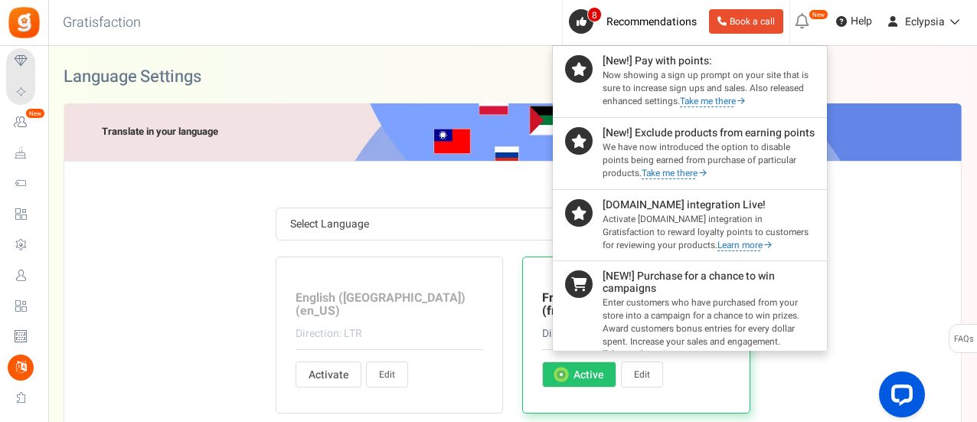
click at [809, 21] on icon at bounding box center [802, 21] width 25 height 25
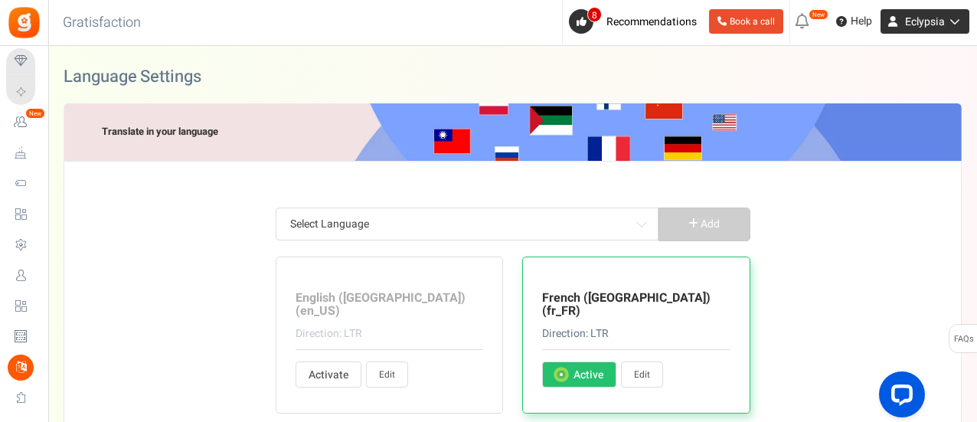
click at [913, 21] on span "Eclypsia" at bounding box center [925, 22] width 40 height 16
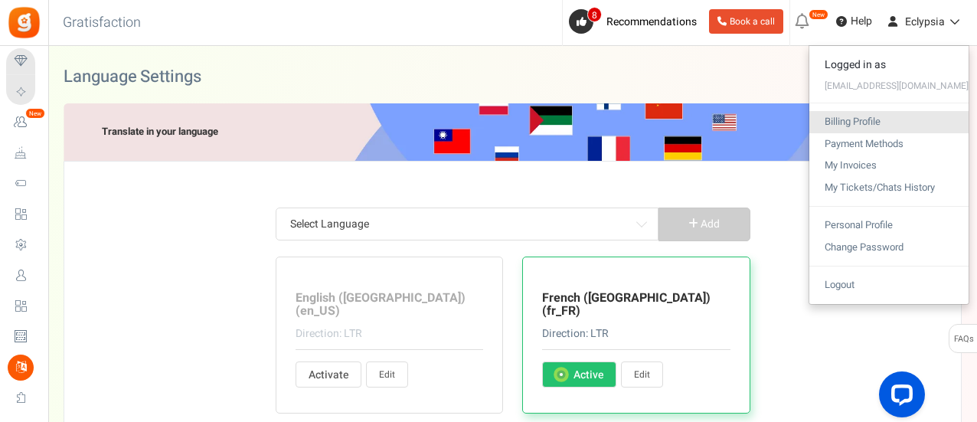
click at [878, 125] on link "Billing Profile" at bounding box center [888, 122] width 159 height 22
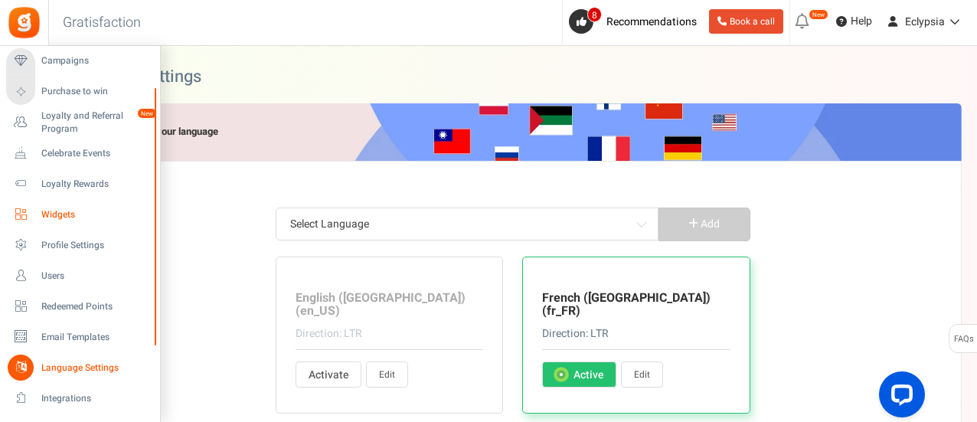
click at [47, 219] on span "Widgets" at bounding box center [94, 214] width 107 height 13
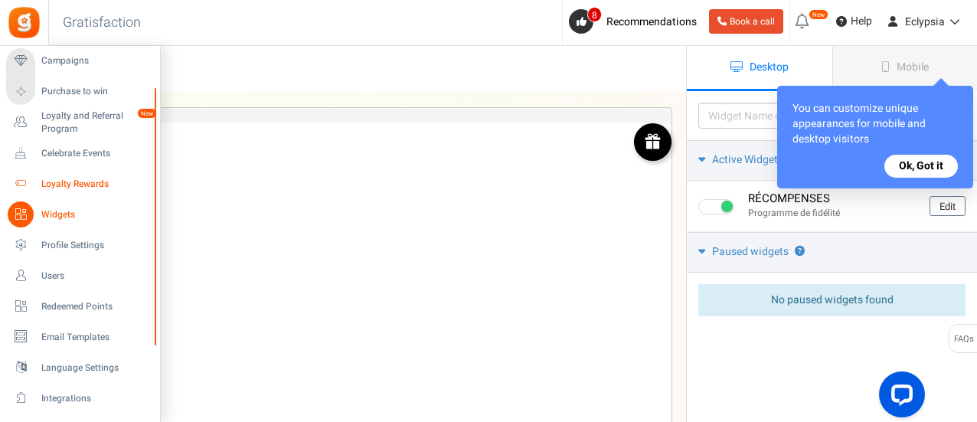
click at [66, 180] on span "Loyalty Rewards" at bounding box center [94, 184] width 107 height 13
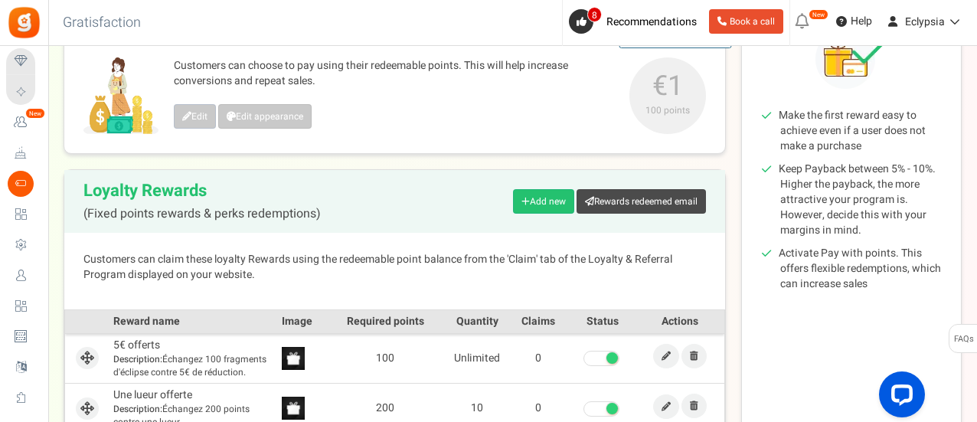
scroll to position [153, 0]
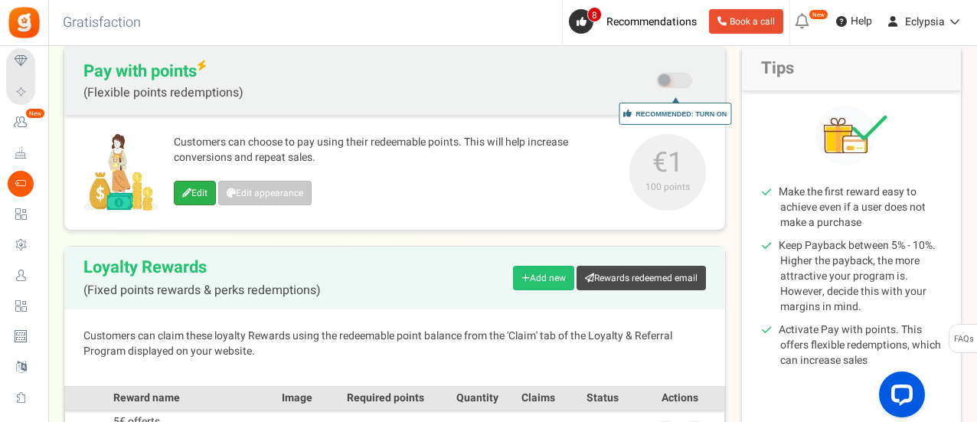
click at [178, 189] on link "Edit" at bounding box center [195, 193] width 42 height 25
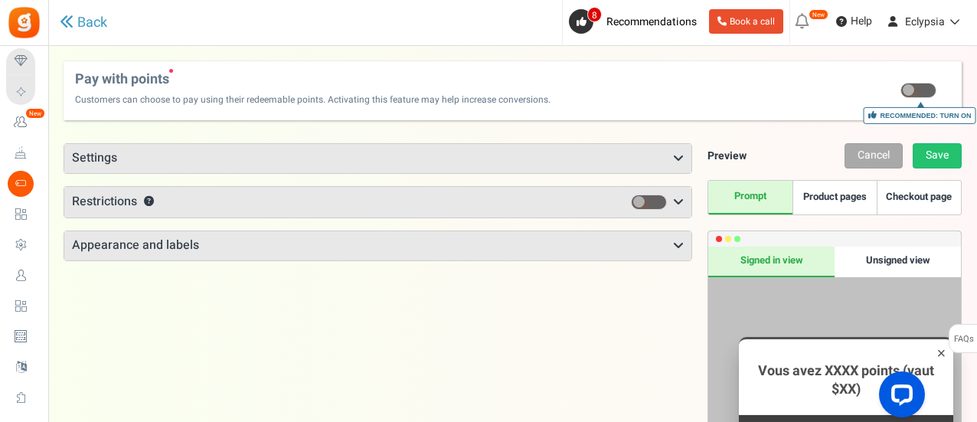
click at [156, 167] on h3 "Settings" at bounding box center [377, 158] width 627 height 29
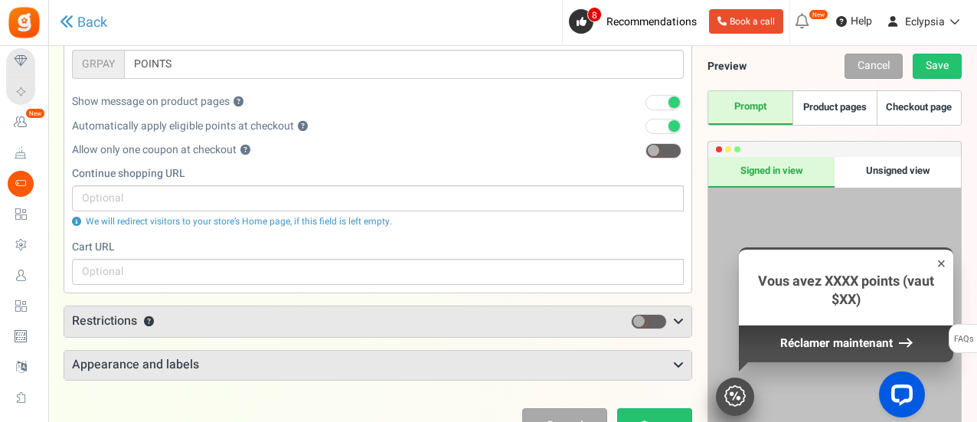
scroll to position [351, 0]
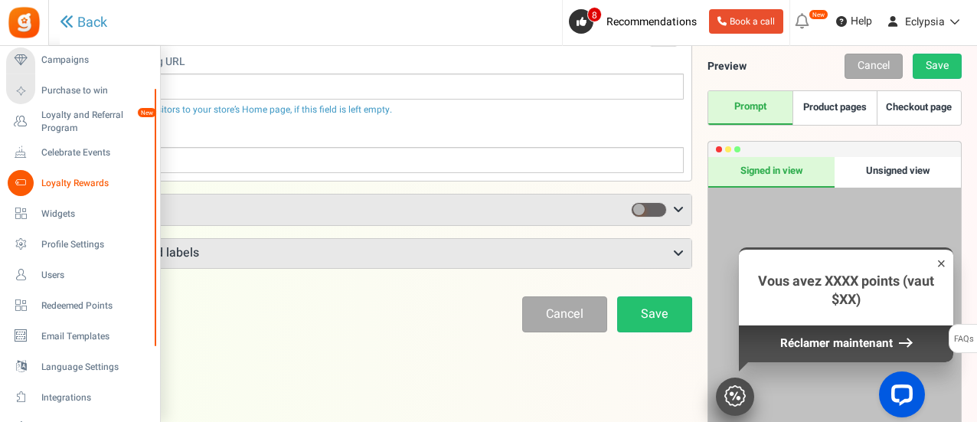
click at [70, 178] on span "Loyalty Rewards" at bounding box center [94, 183] width 107 height 13
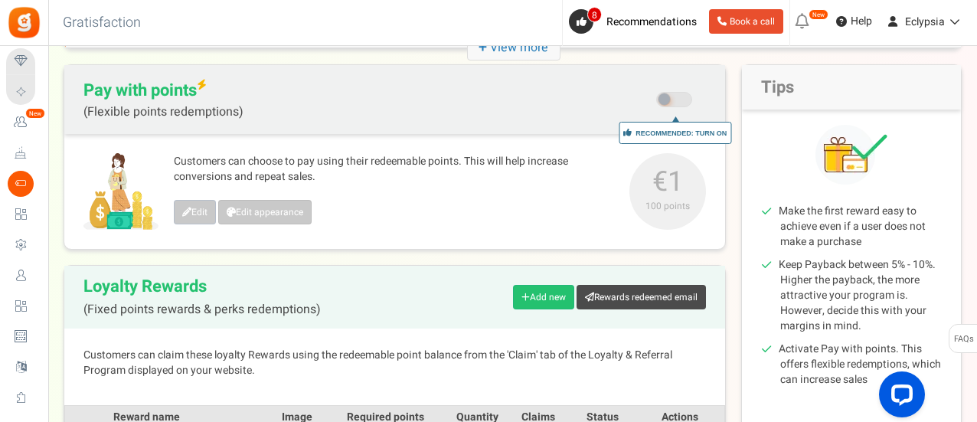
scroll to position [306, 0]
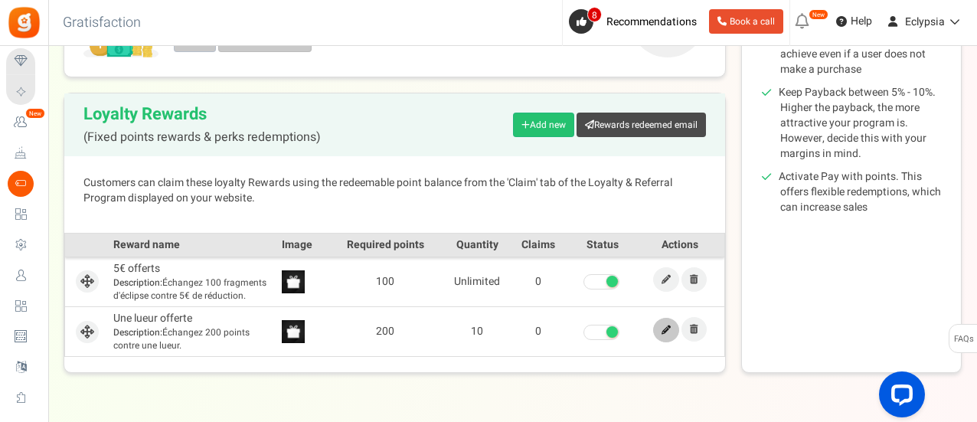
click at [665, 329] on icon at bounding box center [666, 329] width 9 height 9
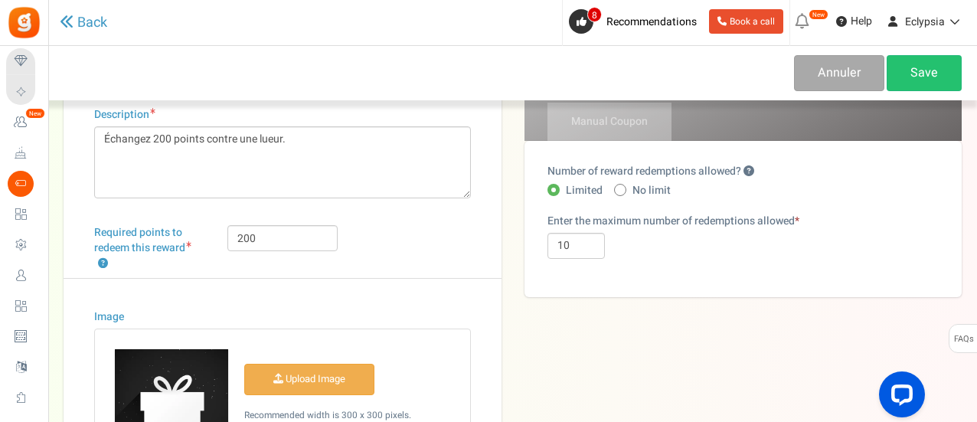
scroll to position [26, 0]
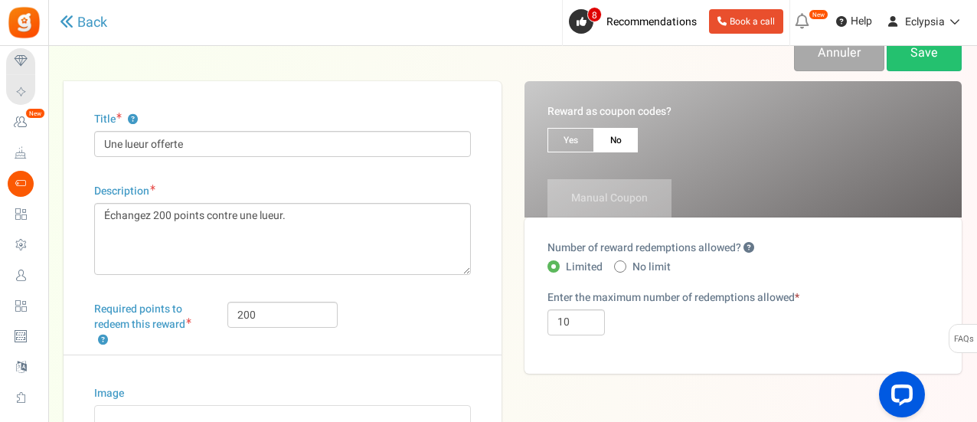
click at [623, 267] on span at bounding box center [620, 266] width 12 height 12
click at [623, 267] on input "No limit" at bounding box center [619, 268] width 10 height 10
radio input "true"
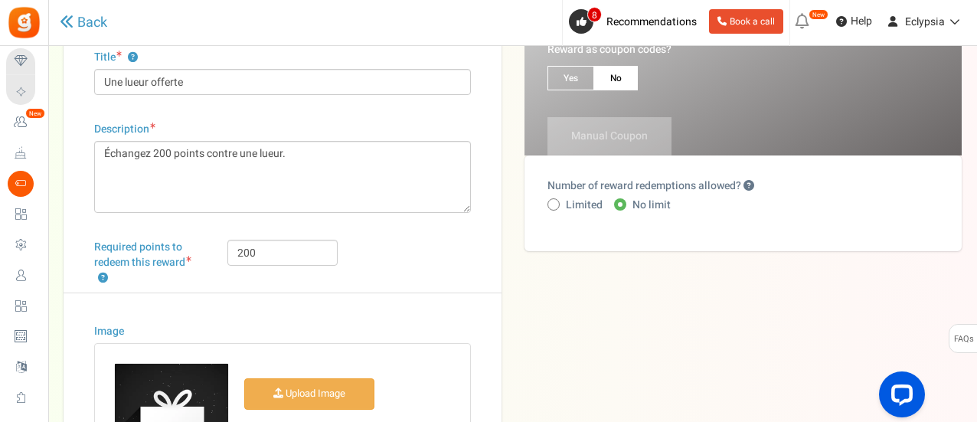
scroll to position [0, 0]
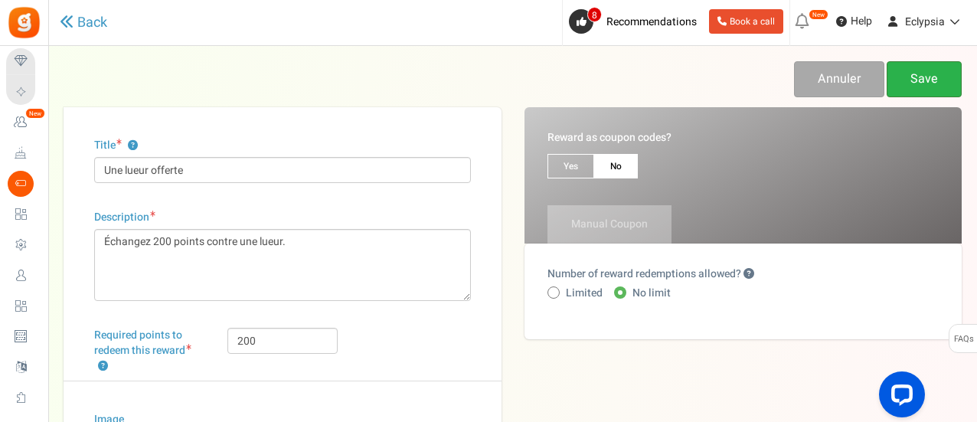
click at [927, 80] on link "Save" at bounding box center [924, 79] width 75 height 36
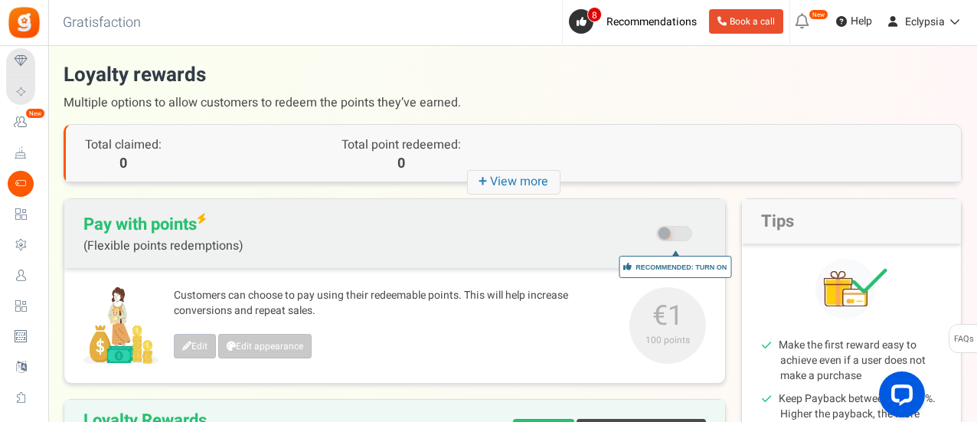
scroll to position [306, 0]
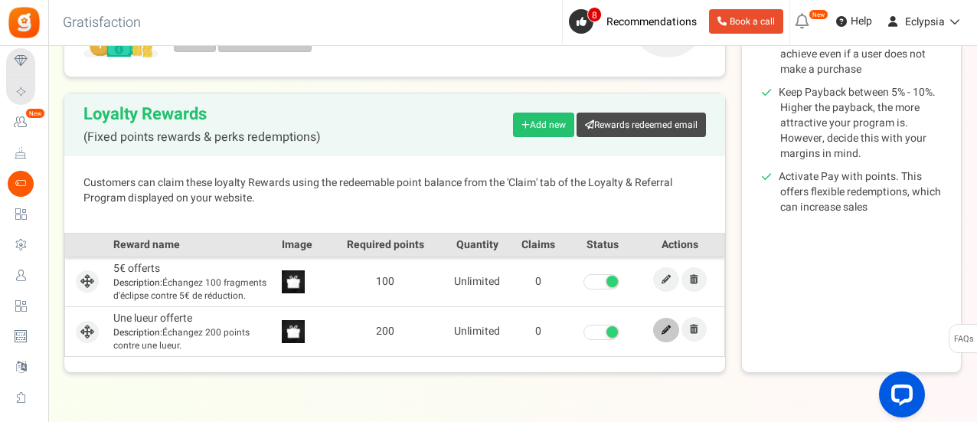
click at [671, 329] on icon at bounding box center [666, 329] width 9 height 9
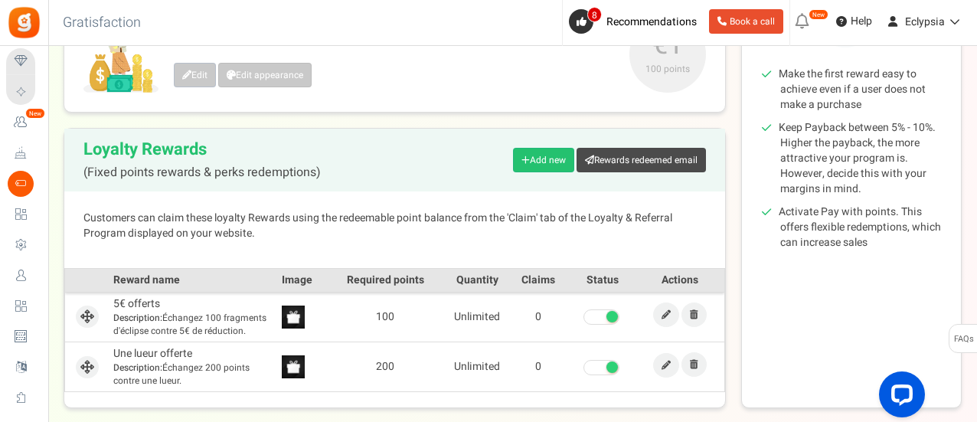
scroll to position [306, 0]
